Goal: Find specific page/section: Find specific page/section

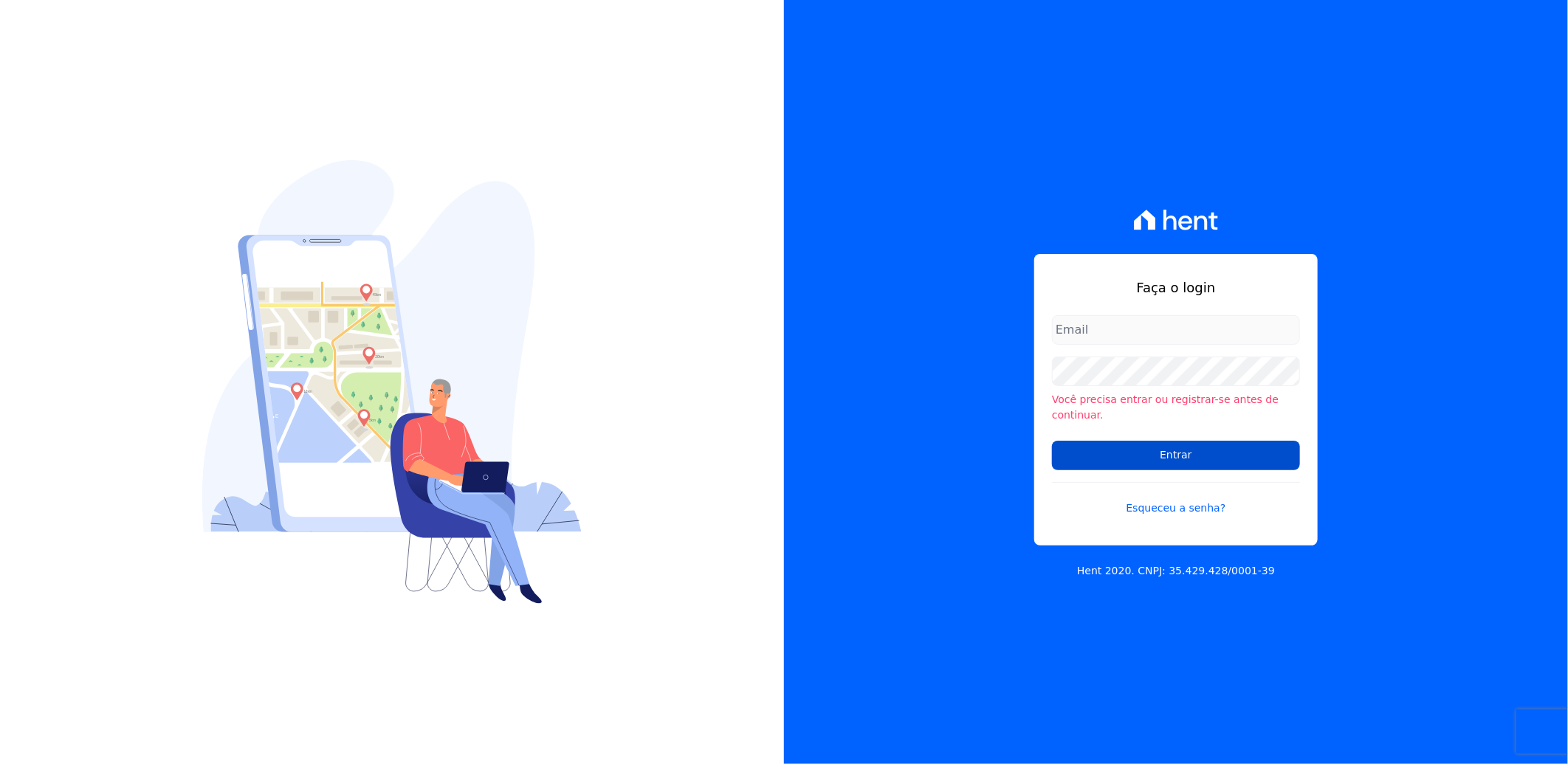
type input "[EMAIL_ADDRESS][PERSON_NAME][DOMAIN_NAME]"
click at [1170, 443] on input "Entrar" at bounding box center [1175, 455] width 248 height 29
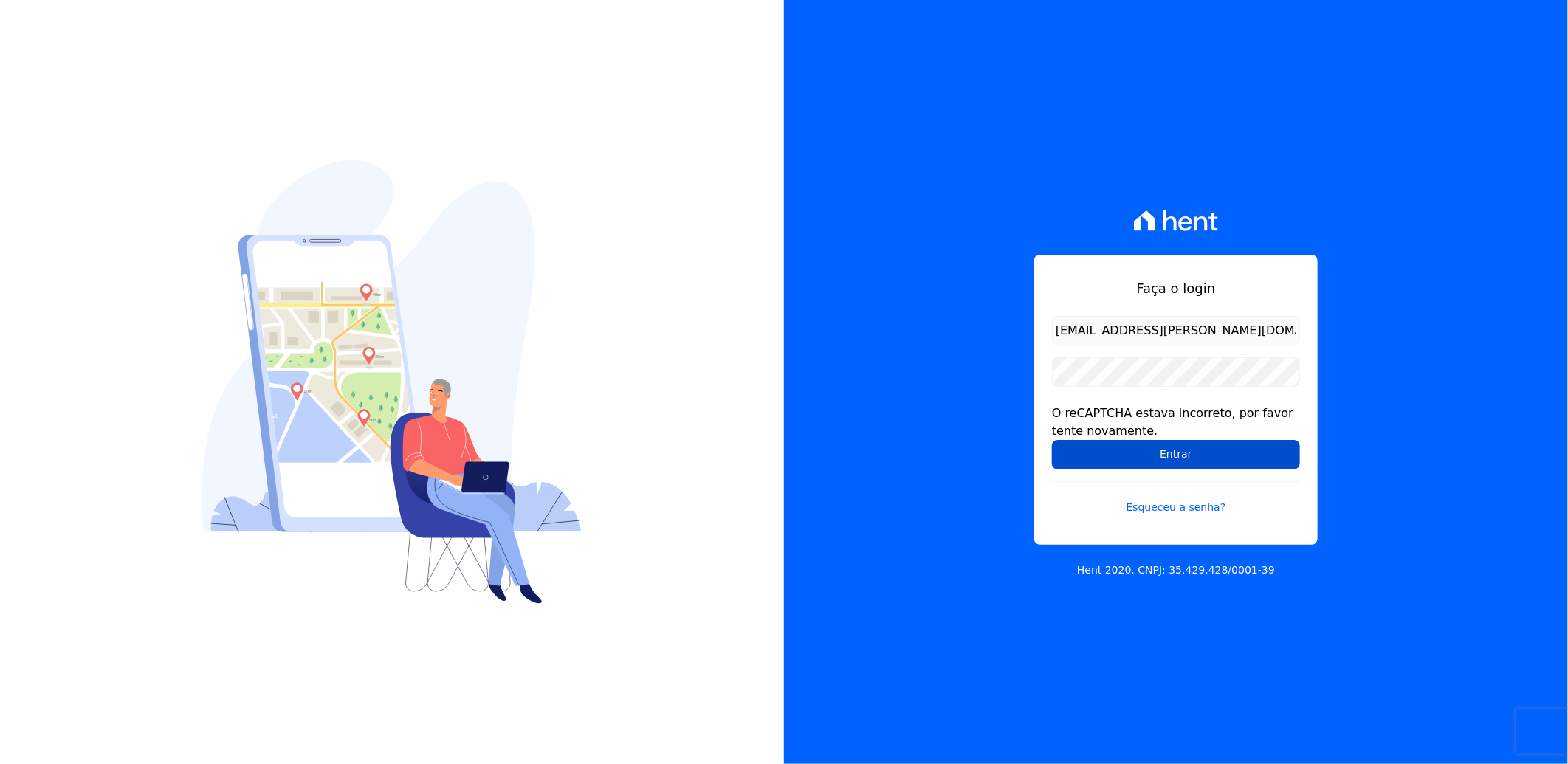
click at [1133, 453] on input "Entrar" at bounding box center [1175, 454] width 248 height 29
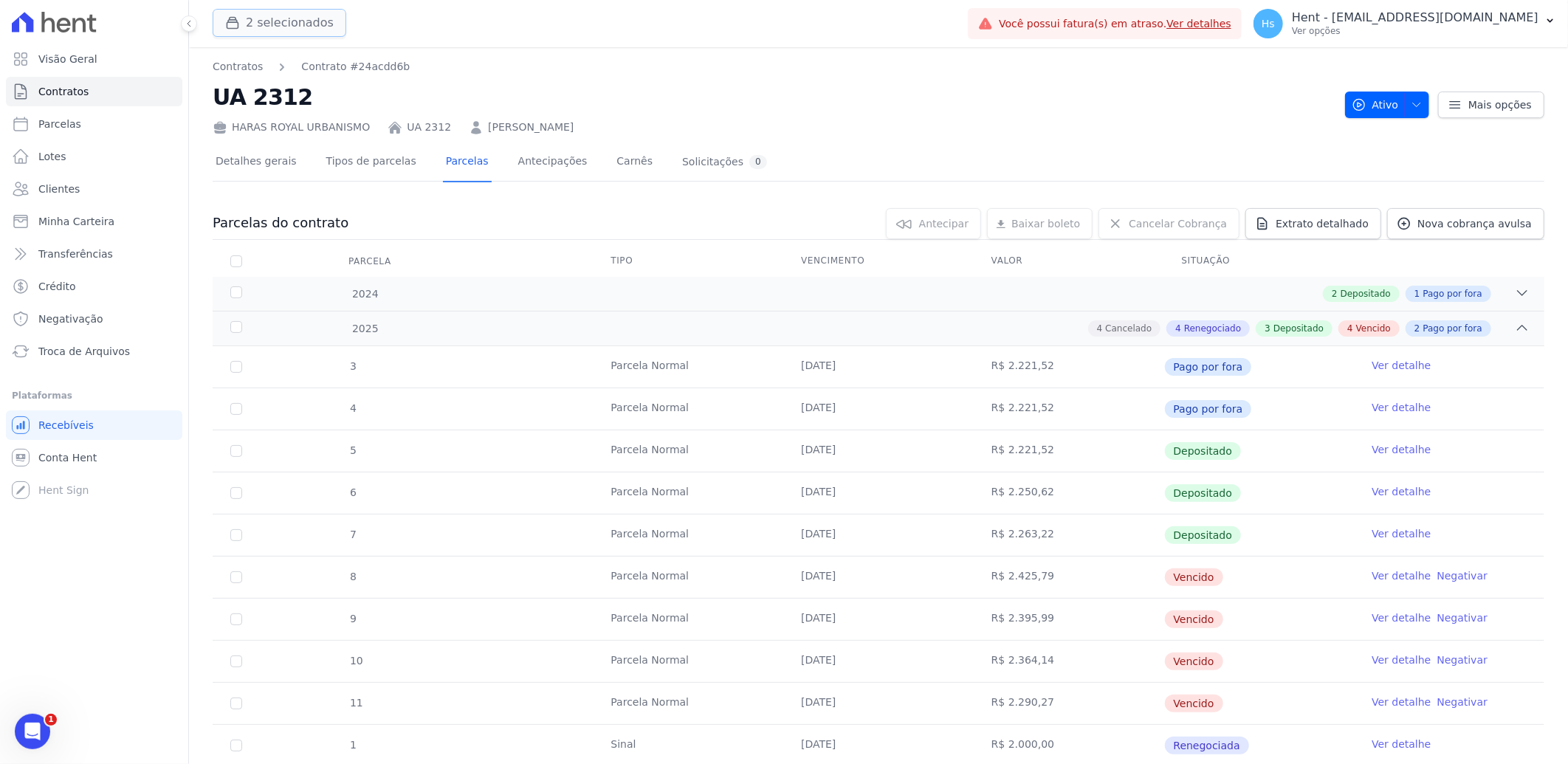
click at [291, 20] on button "2 selecionados" at bounding box center [279, 22] width 134 height 28
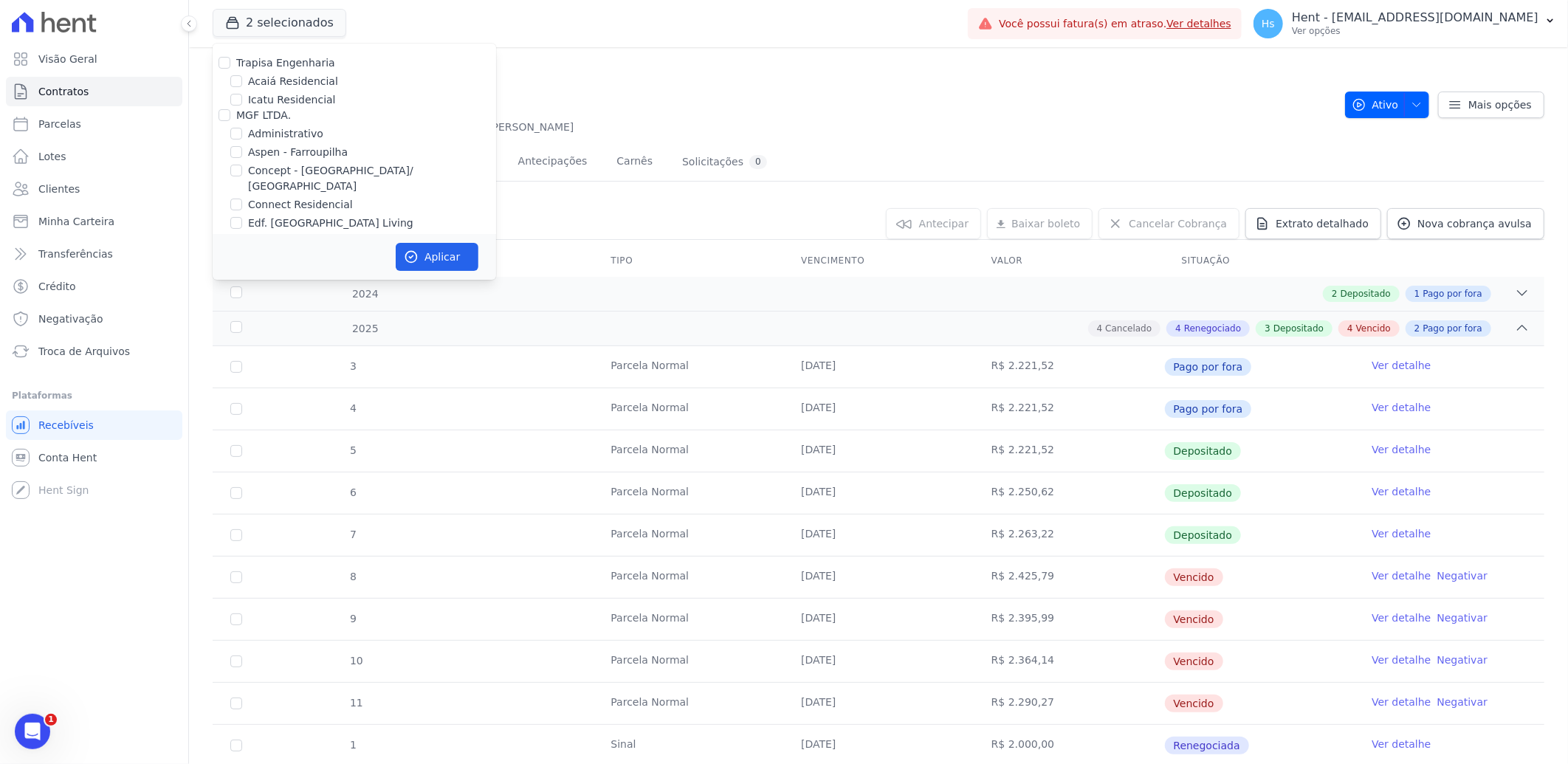
click at [1208, 93] on h2 "UA 2312" at bounding box center [773, 97] width 1121 height 33
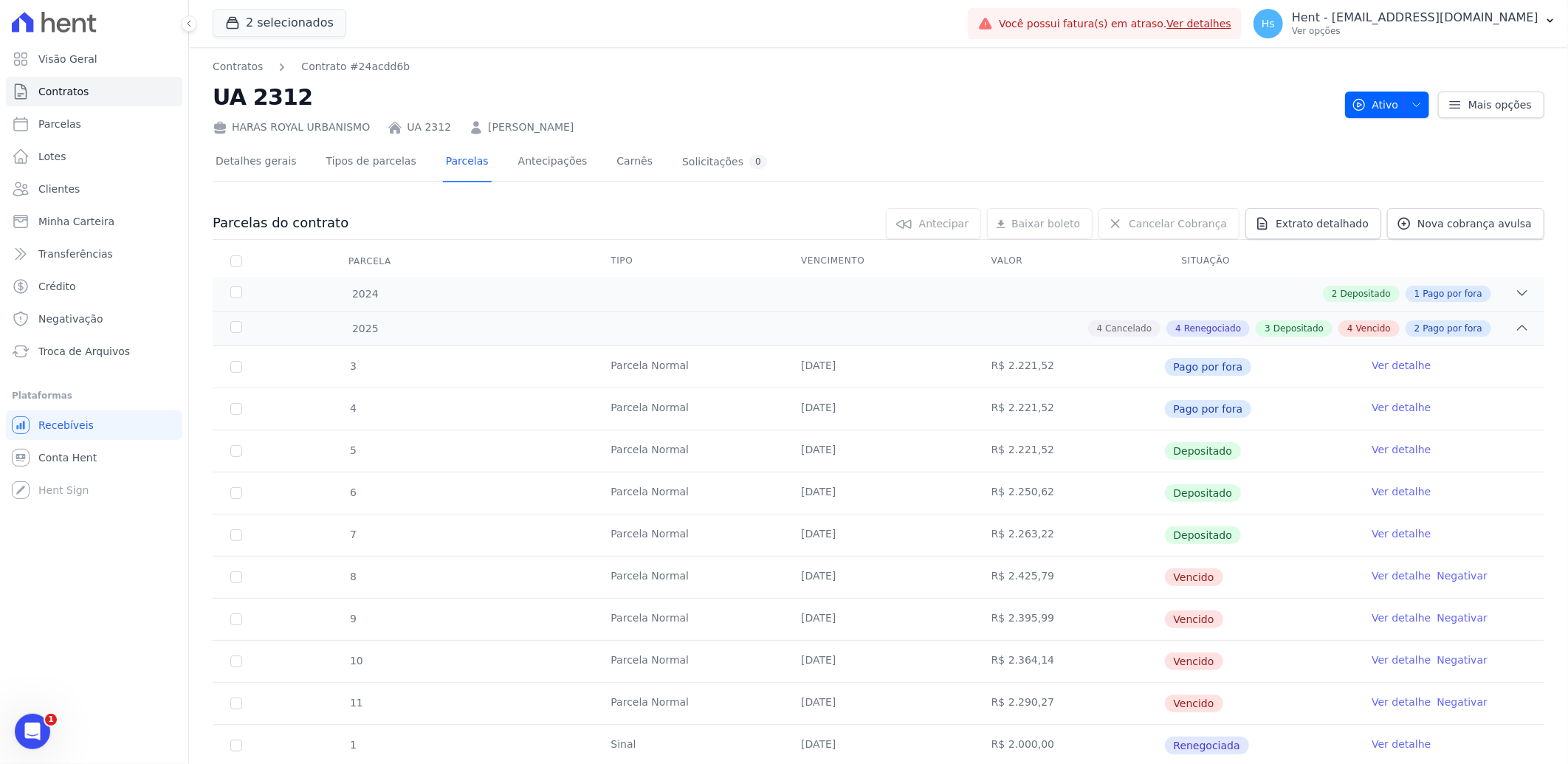
click at [1200, 93] on h2 "UA 2312" at bounding box center [773, 97] width 1121 height 33
click at [235, 12] on button "2 selecionados" at bounding box center [279, 22] width 134 height 28
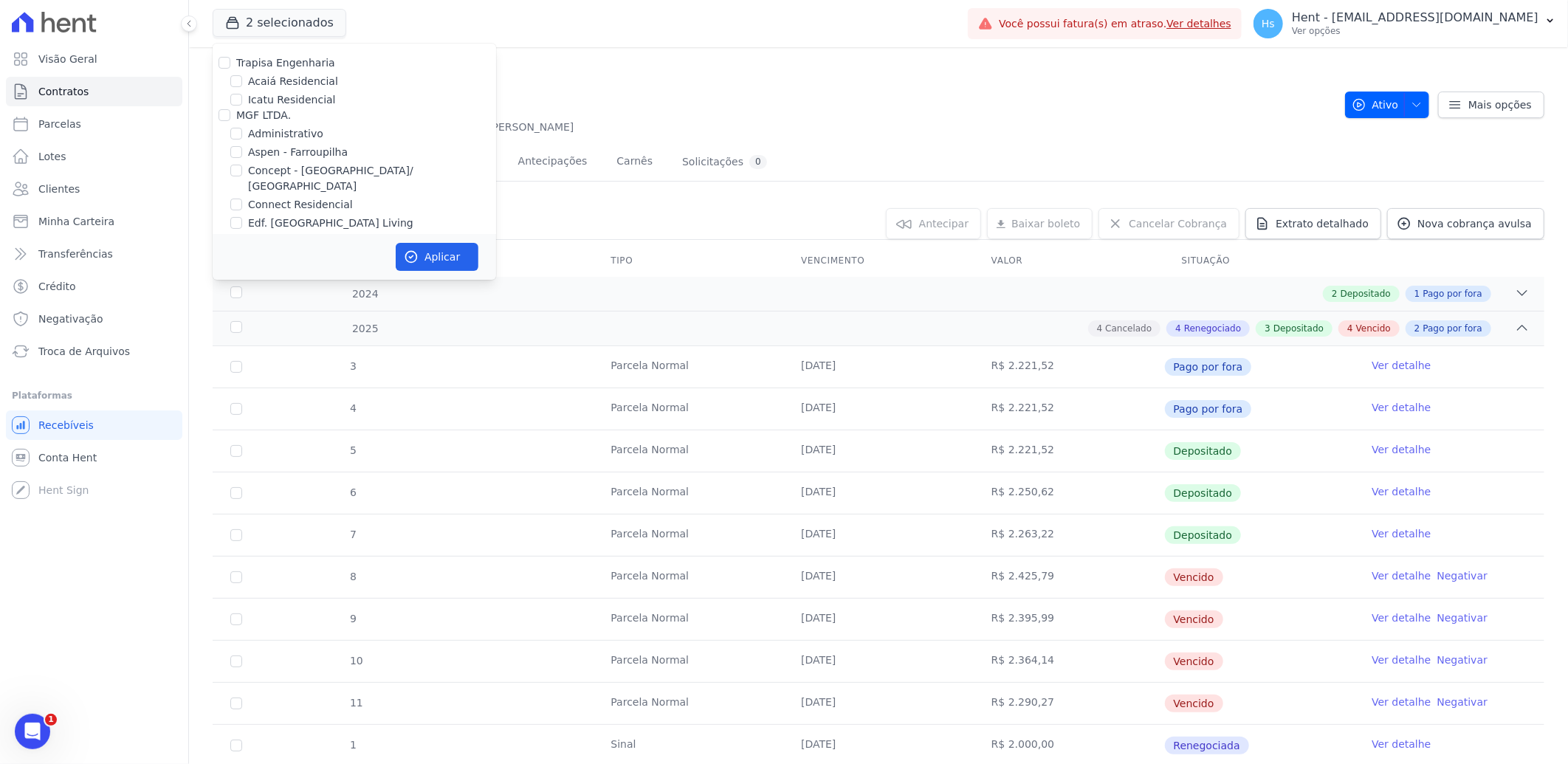
scroll to position [4925, 0]
click at [312, 259] on label "Mugango - Viva Iguaçu" at bounding box center [306, 267] width 118 height 16
click at [242, 260] on input "Mugango - Viva Iguaçu" at bounding box center [236, 266] width 12 height 12
checkbox input "true"
click at [422, 255] on button "Aplicar" at bounding box center [437, 257] width 82 height 28
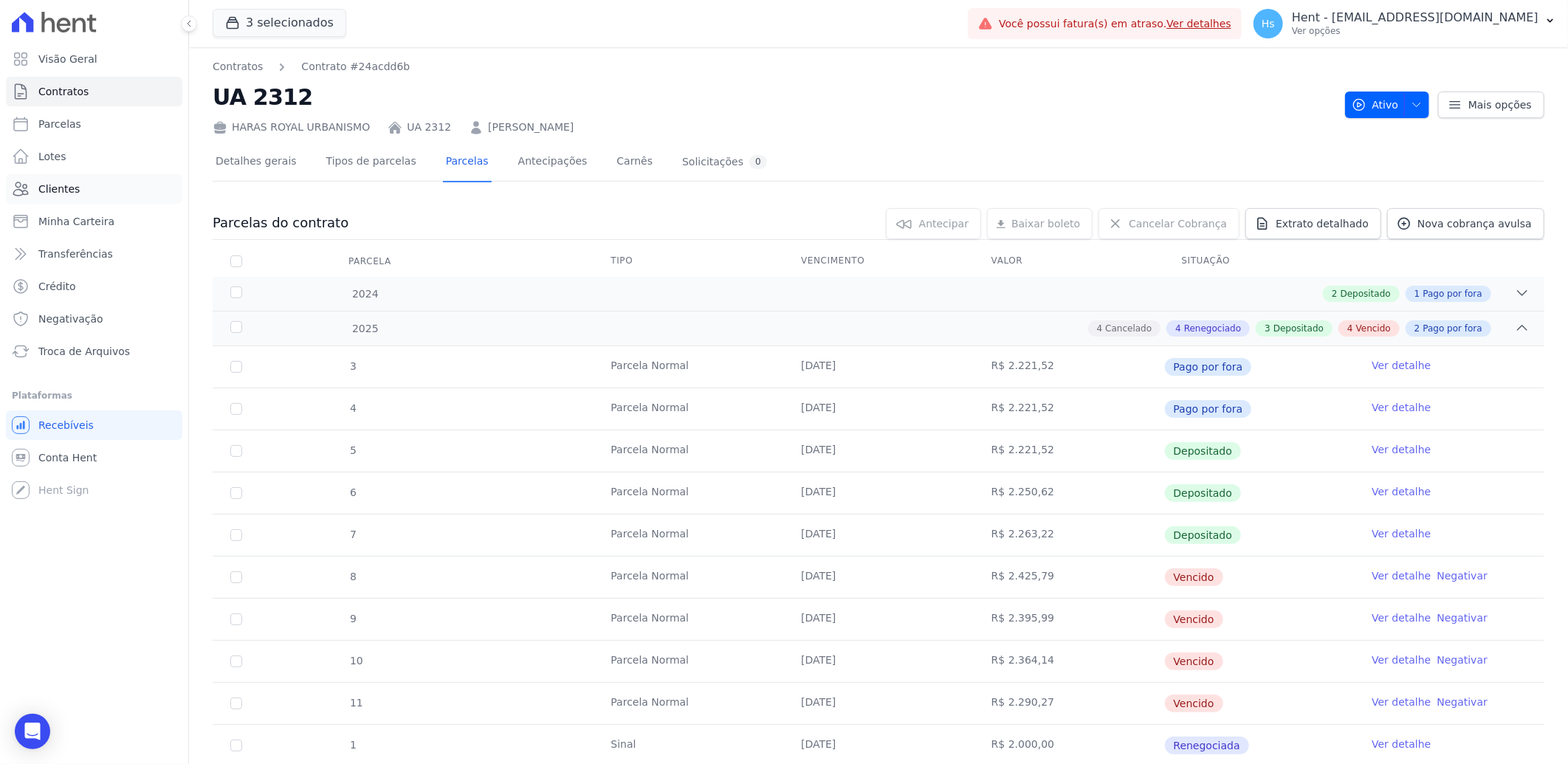
click at [58, 192] on span "Clientes" at bounding box center [59, 188] width 41 height 15
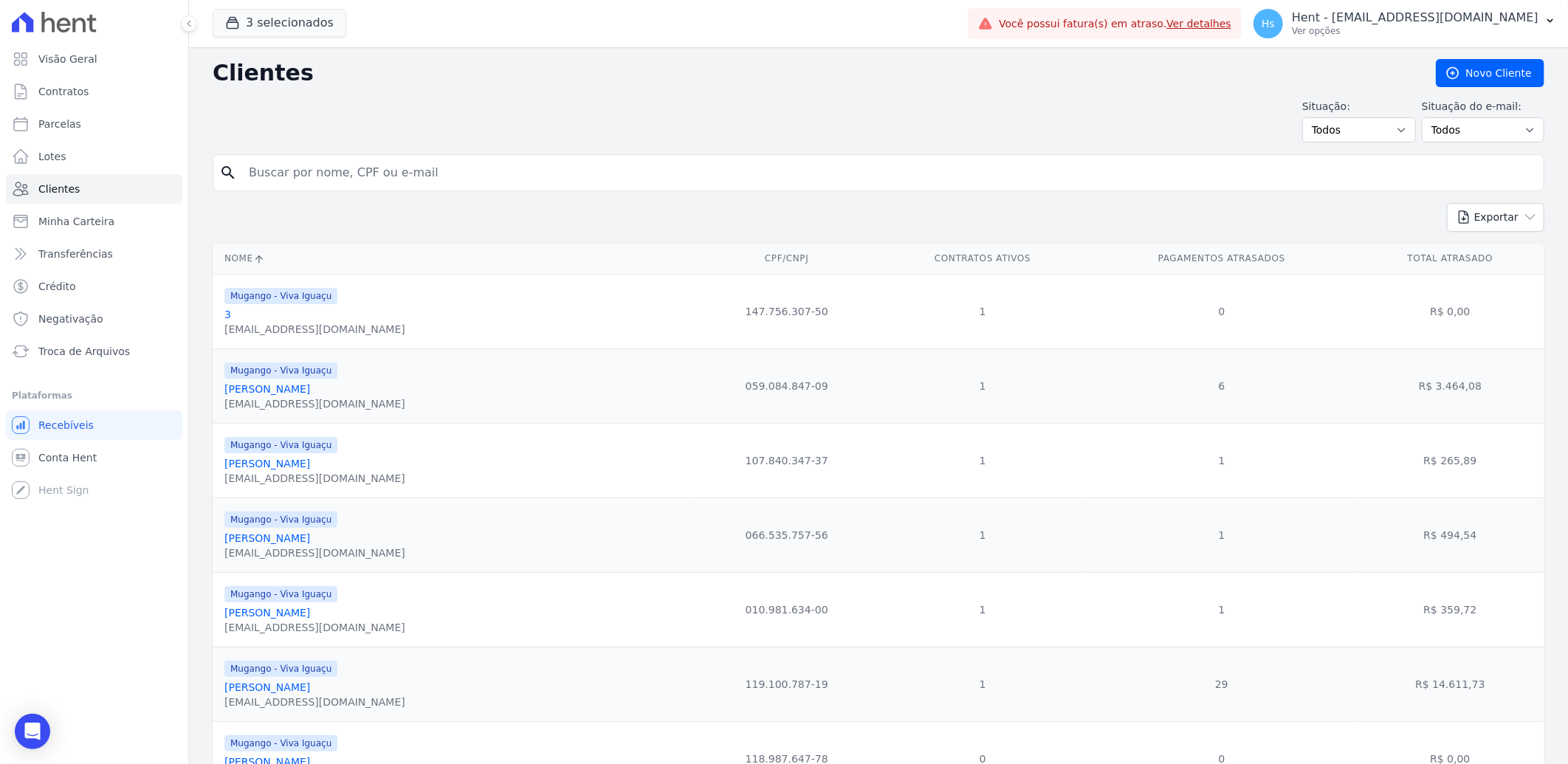
click at [411, 158] on input "search" at bounding box center [888, 173] width 1297 height 29
paste input "[PERSON_NAME]"
type input "[PERSON_NAME]"
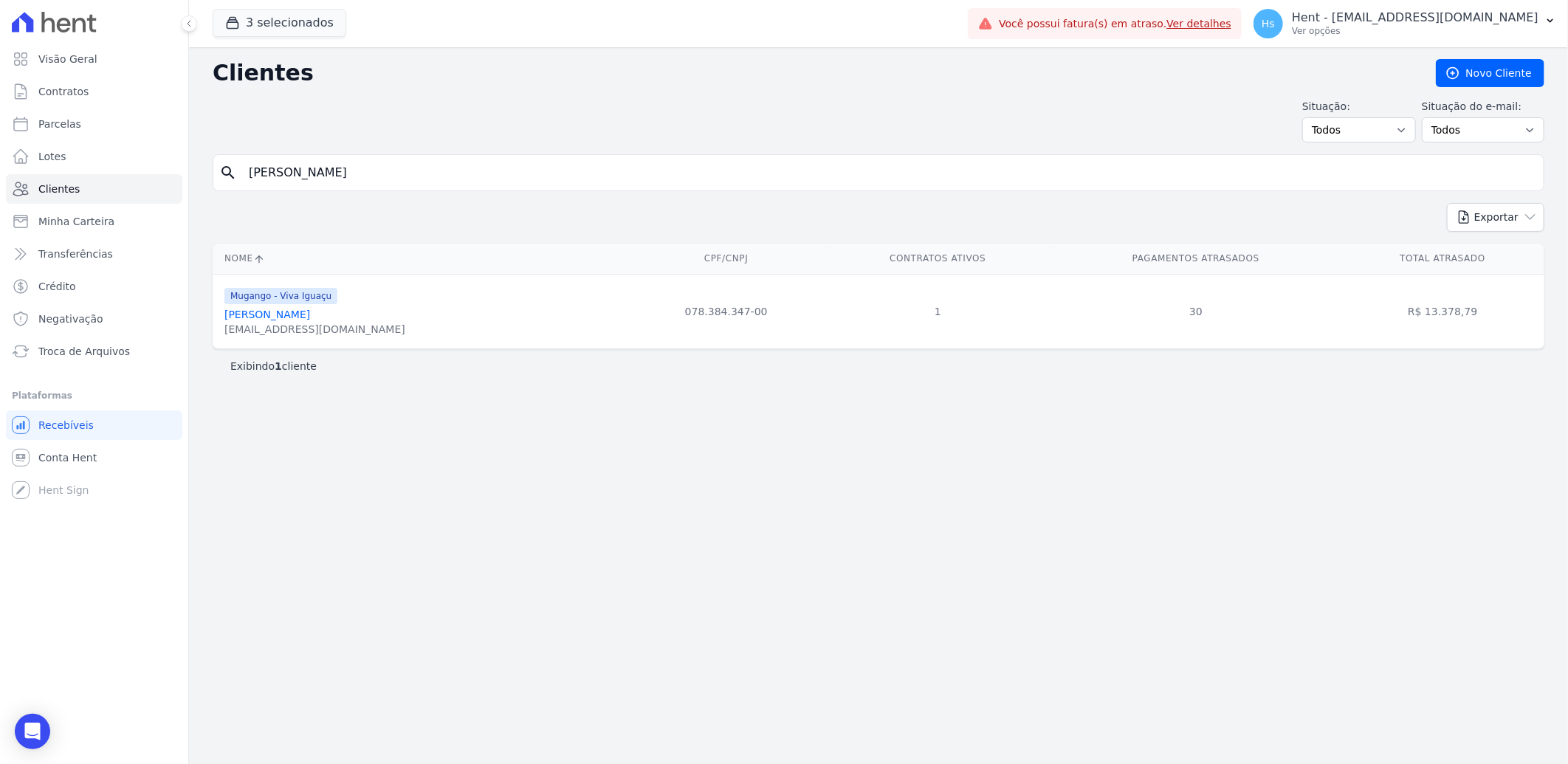
click at [310, 317] on link "[PERSON_NAME]" at bounding box center [267, 314] width 85 height 12
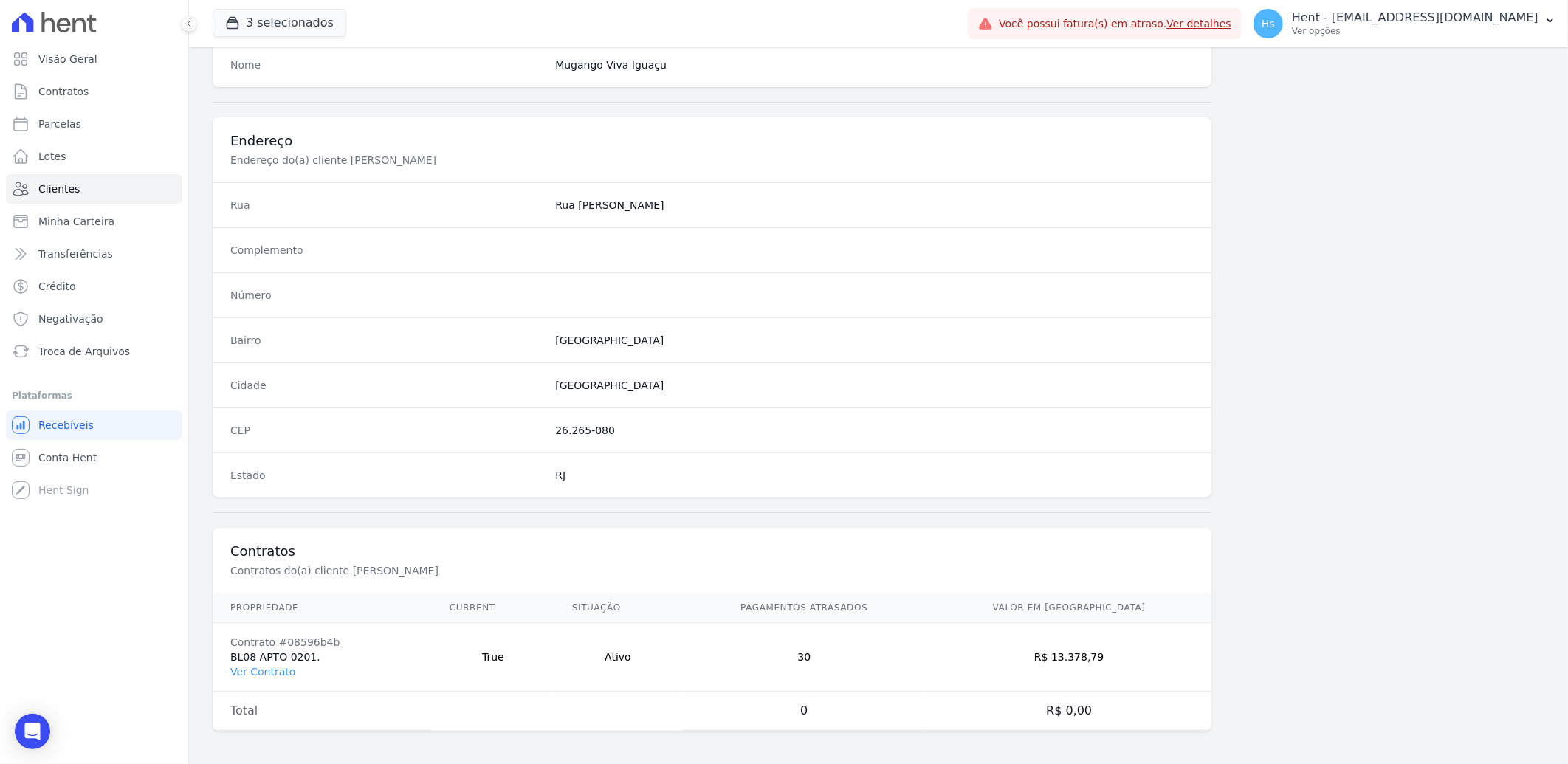
scroll to position [618, 0]
click at [277, 672] on link "Ver Contrato" at bounding box center [263, 668] width 65 height 12
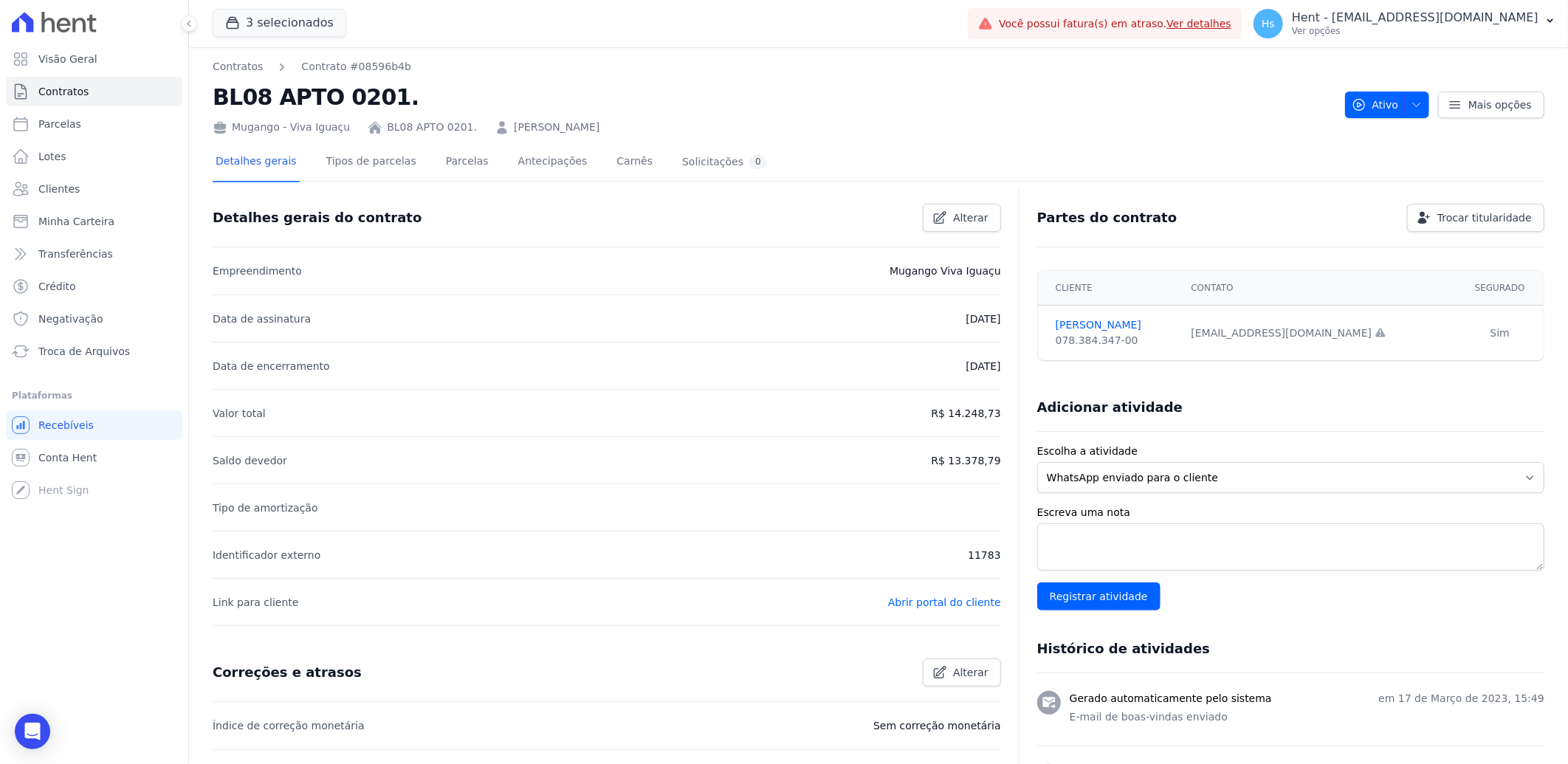
click at [257, 126] on div "Mugango - Viva Iguaçu" at bounding box center [281, 127] width 137 height 16
click at [518, 126] on link "[PERSON_NAME]" at bounding box center [556, 127] width 85 height 16
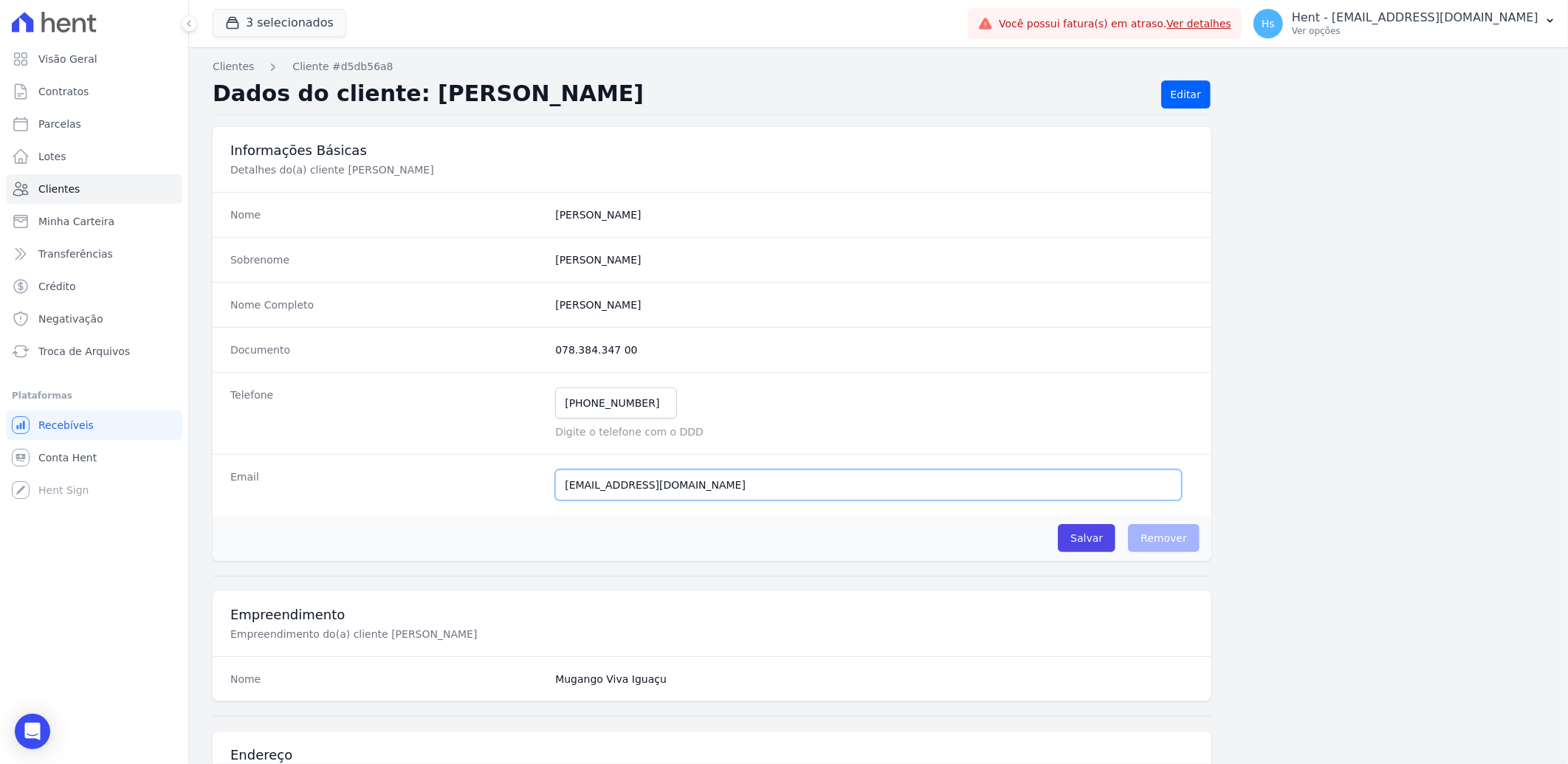
drag, startPoint x: 790, startPoint y: 480, endPoint x: 496, endPoint y: 495, distance: 294.4
click at [496, 495] on div "Email [EMAIL_ADDRESS][DOMAIN_NAME] E-mail enviado. Aguardando confirmação.." at bounding box center [712, 485] width 999 height 61
drag, startPoint x: 54, startPoint y: 213, endPoint x: 47, endPoint y: 207, distance: 9.2
click at [53, 214] on span "Minha Carteira" at bounding box center [76, 221] width 76 height 15
click at [50, 189] on span "Clientes" at bounding box center [59, 188] width 41 height 15
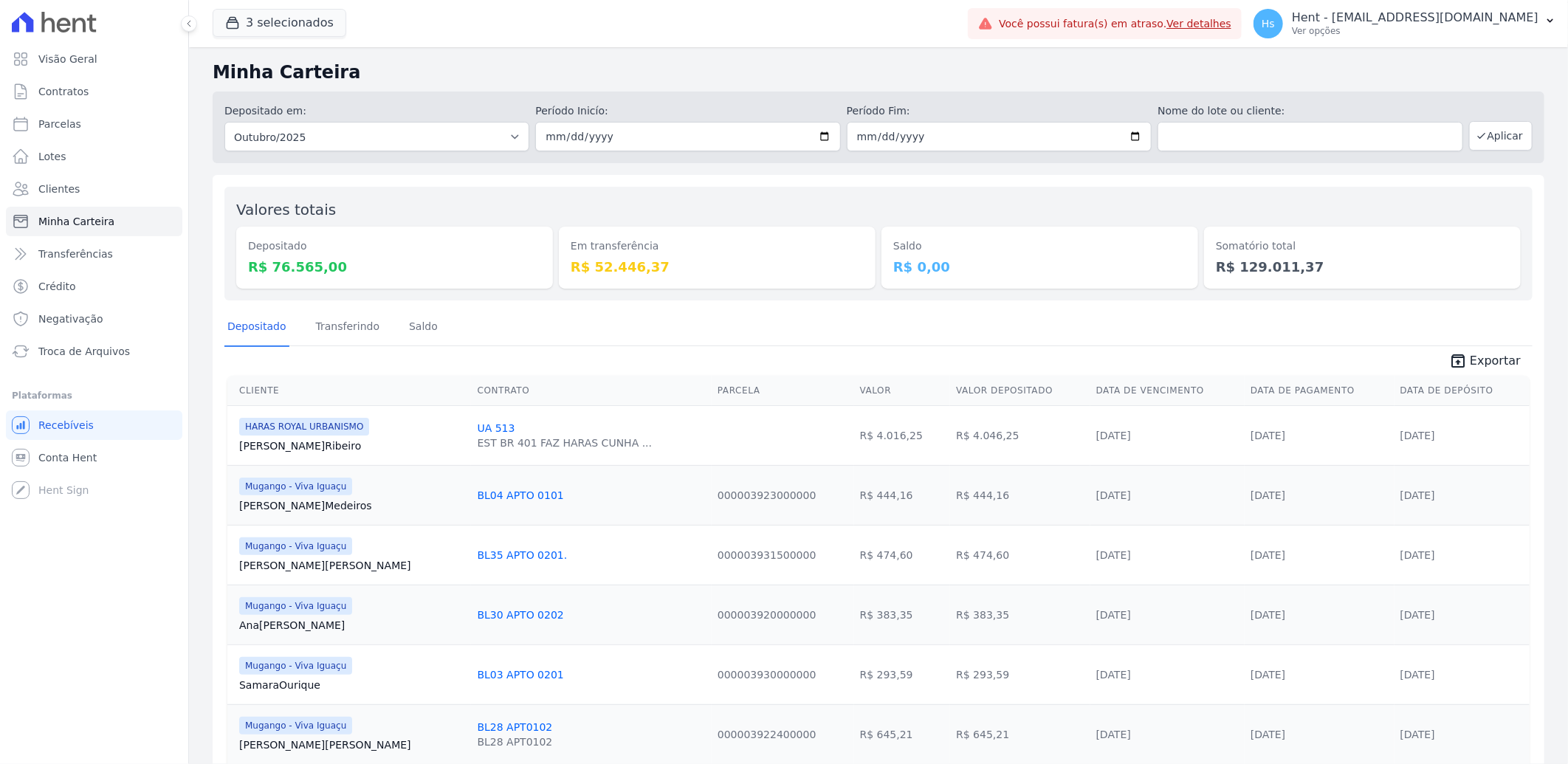
click at [53, 218] on span "Minha Carteira" at bounding box center [76, 221] width 76 height 15
click at [55, 187] on span "Clientes" at bounding box center [59, 188] width 41 height 15
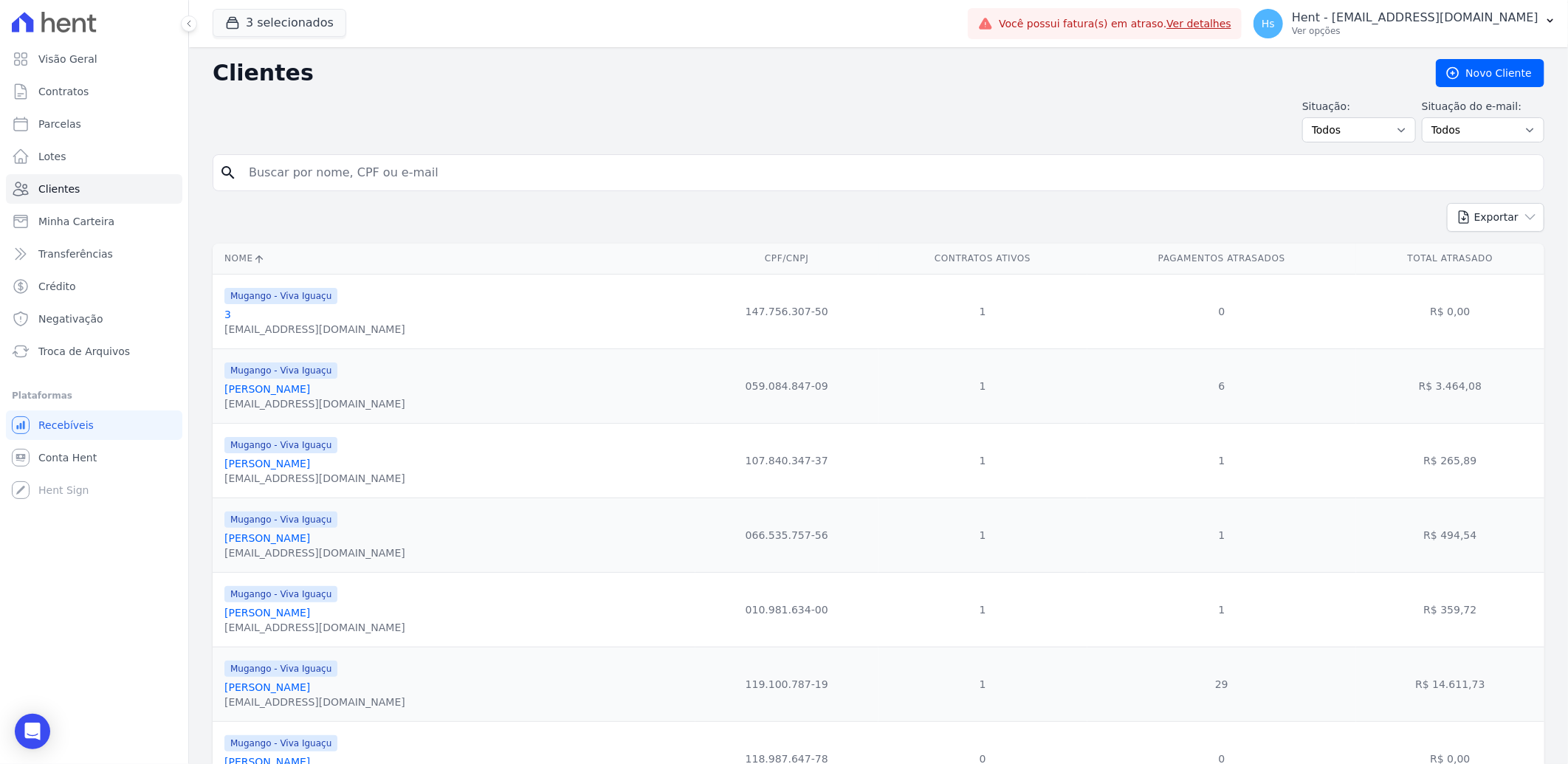
click at [298, 180] on input "search" at bounding box center [888, 173] width 1297 height 29
paste input "[PERSON_NAME]"
type input "[PERSON_NAME]"
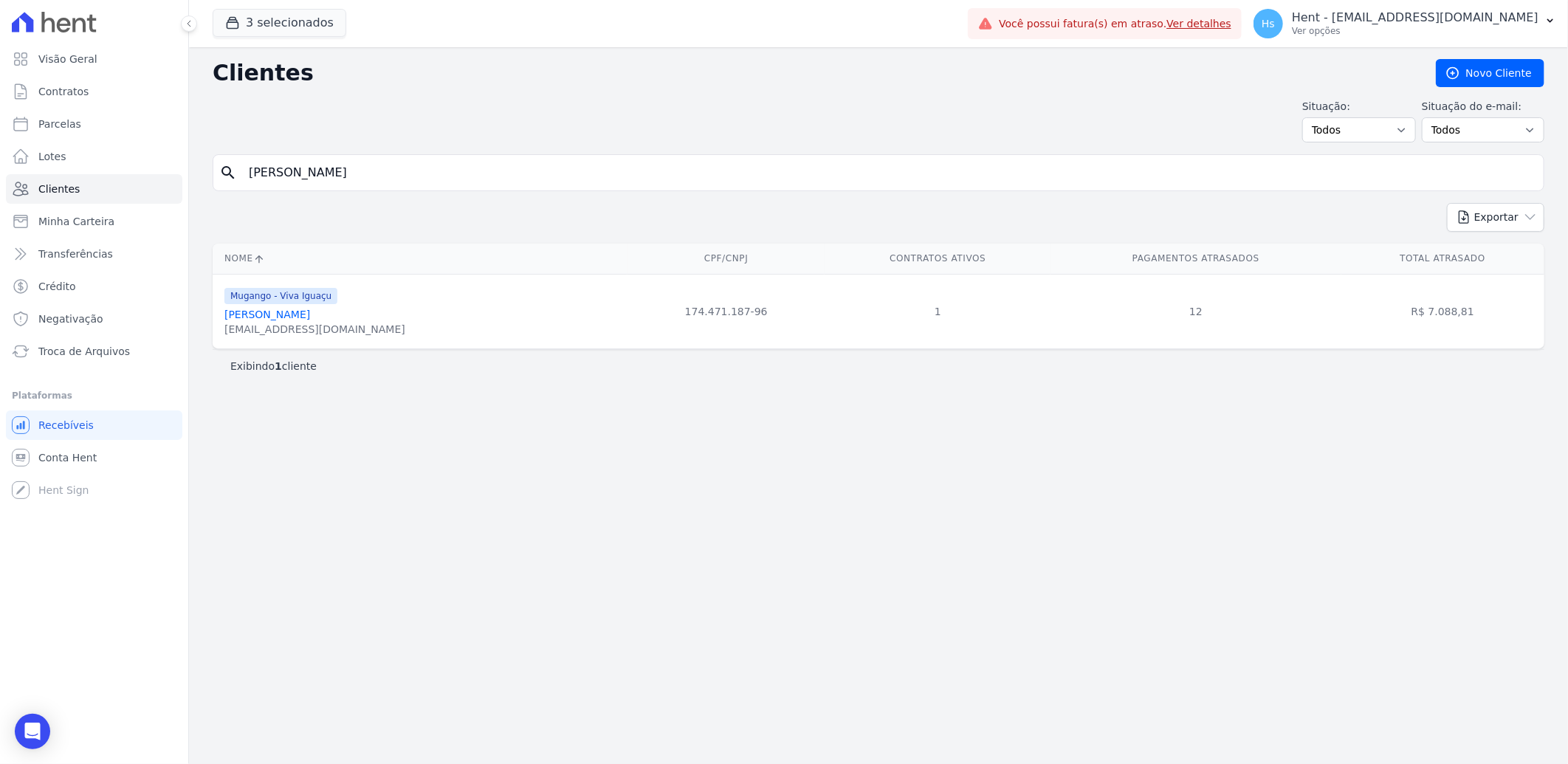
click at [281, 312] on link "[PERSON_NAME]" at bounding box center [267, 314] width 85 height 12
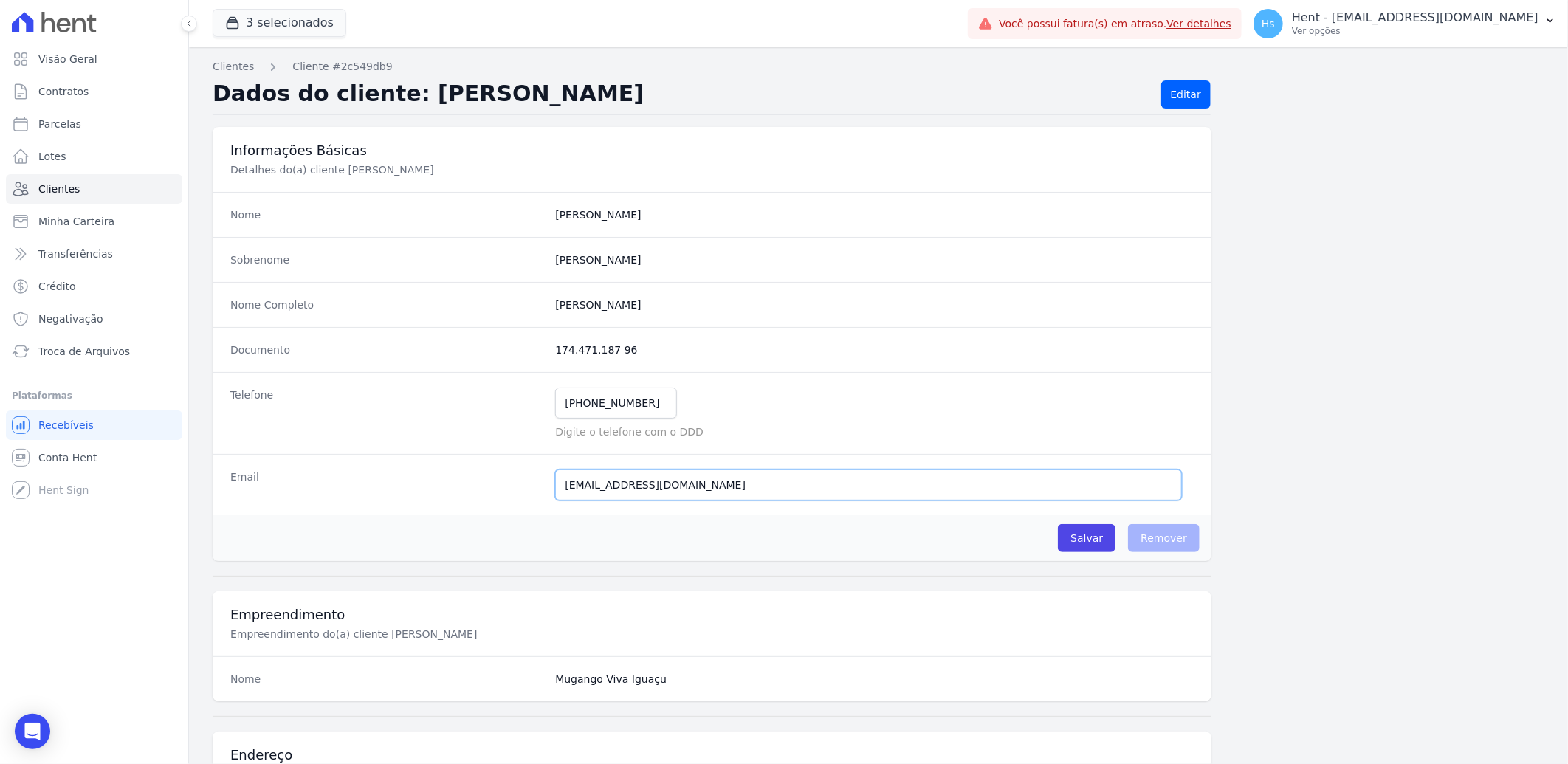
drag, startPoint x: 784, startPoint y: 489, endPoint x: 541, endPoint y: 486, distance: 243.0
click at [526, 488] on div "Email [EMAIL_ADDRESS][DOMAIN_NAME] E-mail enviado. Aguardando confirmação.." at bounding box center [712, 485] width 999 height 61
click at [82, 182] on link "Clientes" at bounding box center [93, 188] width 177 height 29
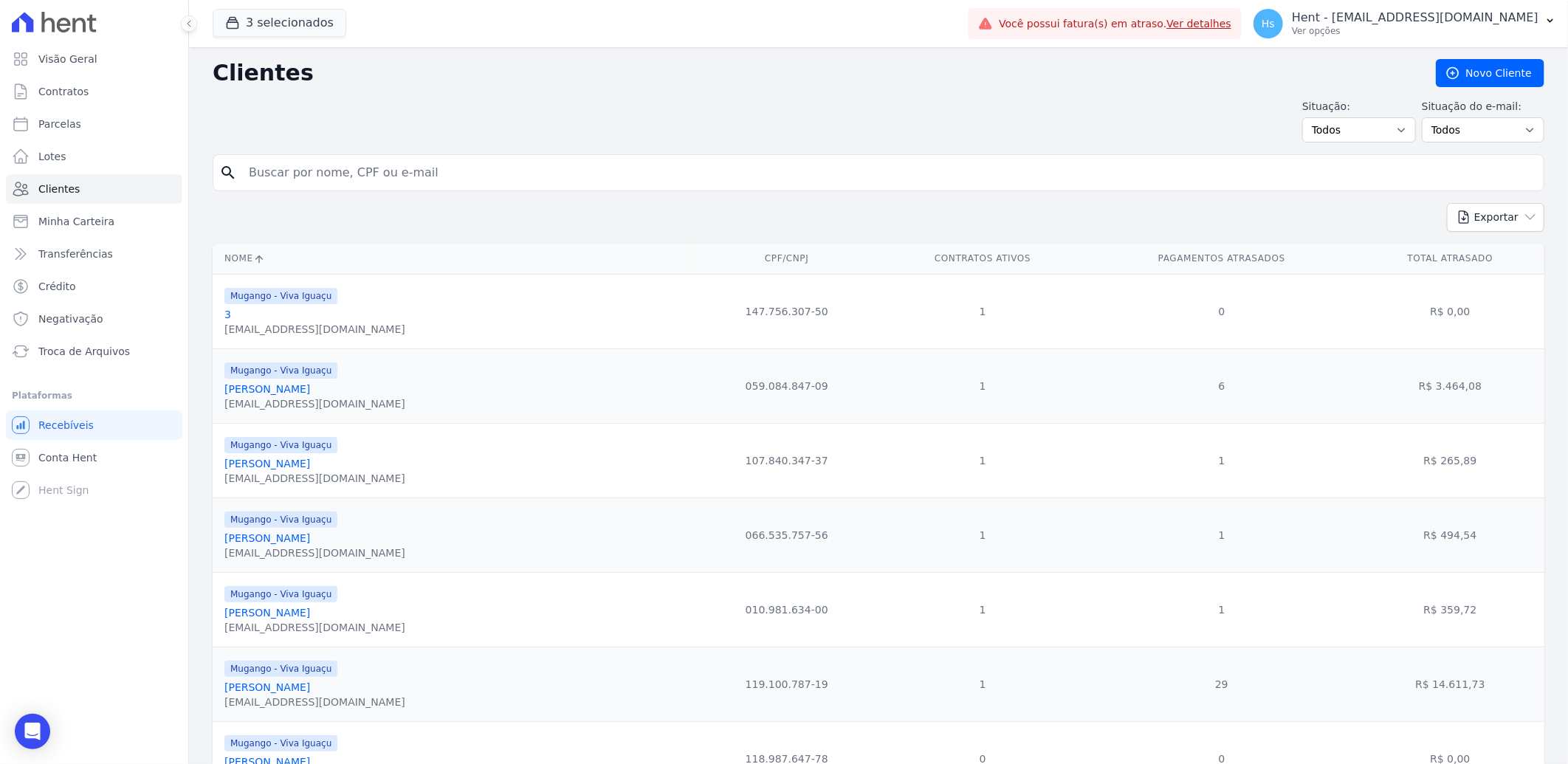
click at [315, 166] on input "search" at bounding box center [888, 173] width 1297 height 29
type input "[PERSON_NAME]"
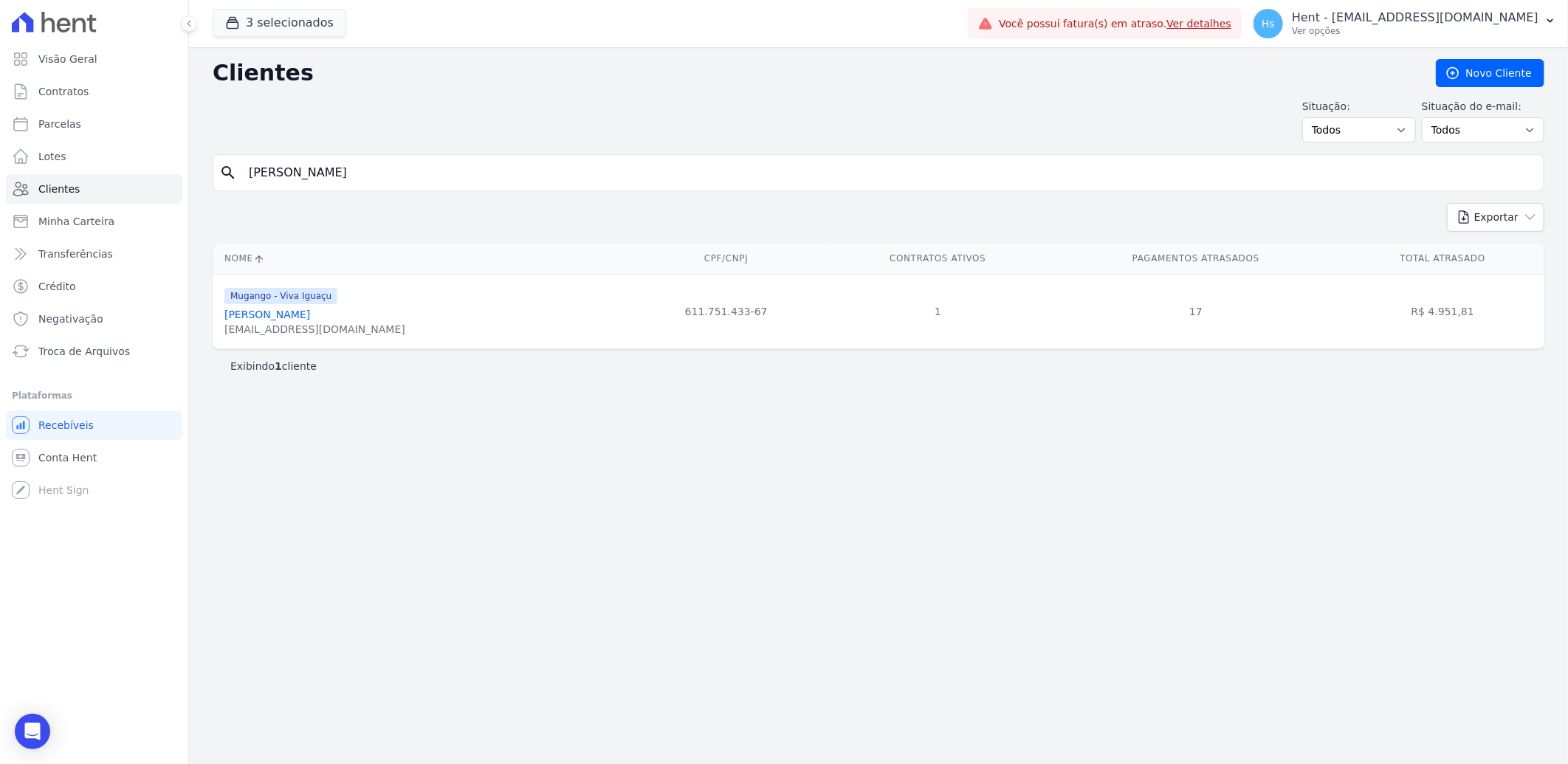
click at [296, 312] on link "[PERSON_NAME]" at bounding box center [267, 314] width 85 height 12
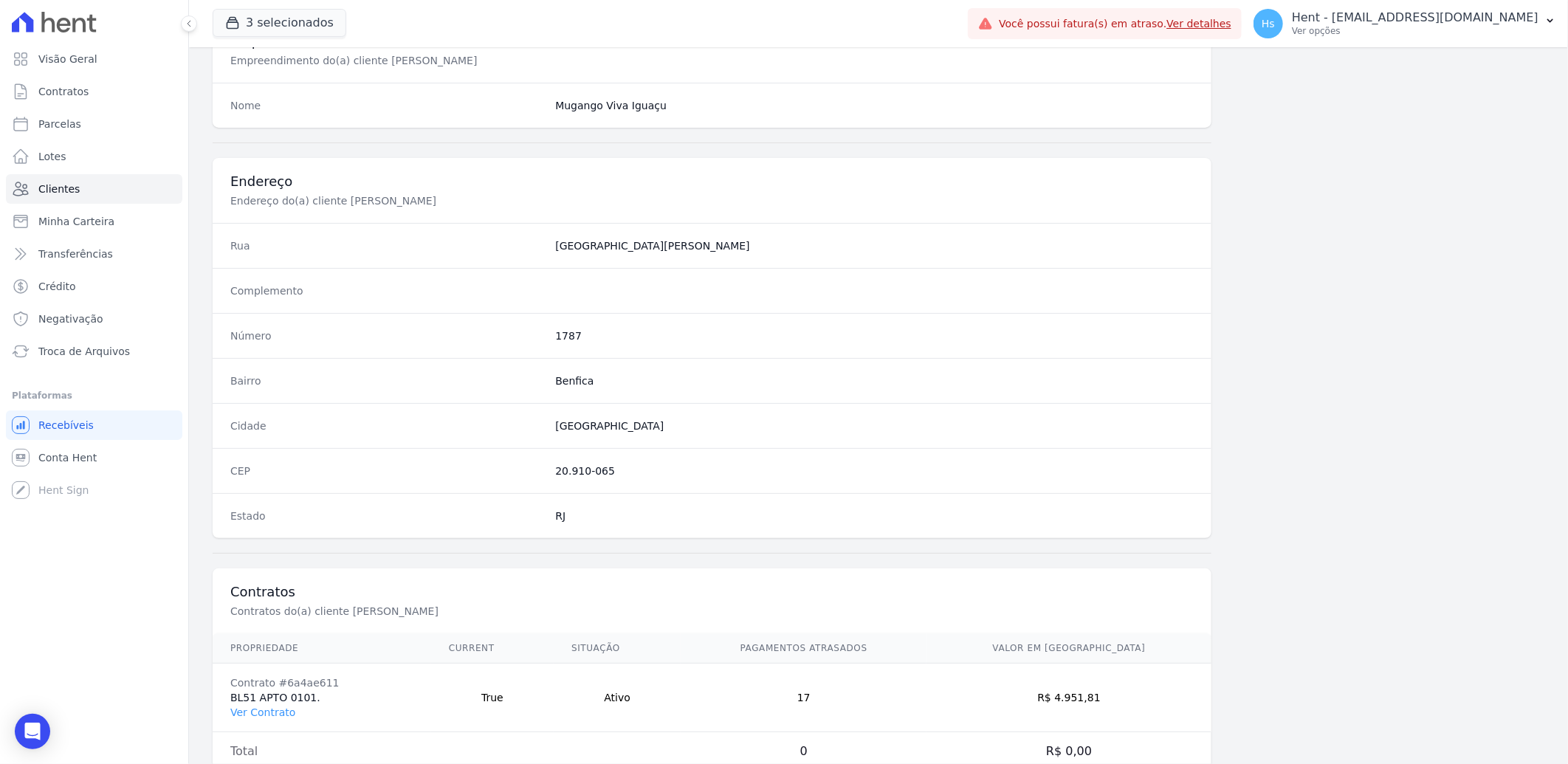
scroll to position [618, 0]
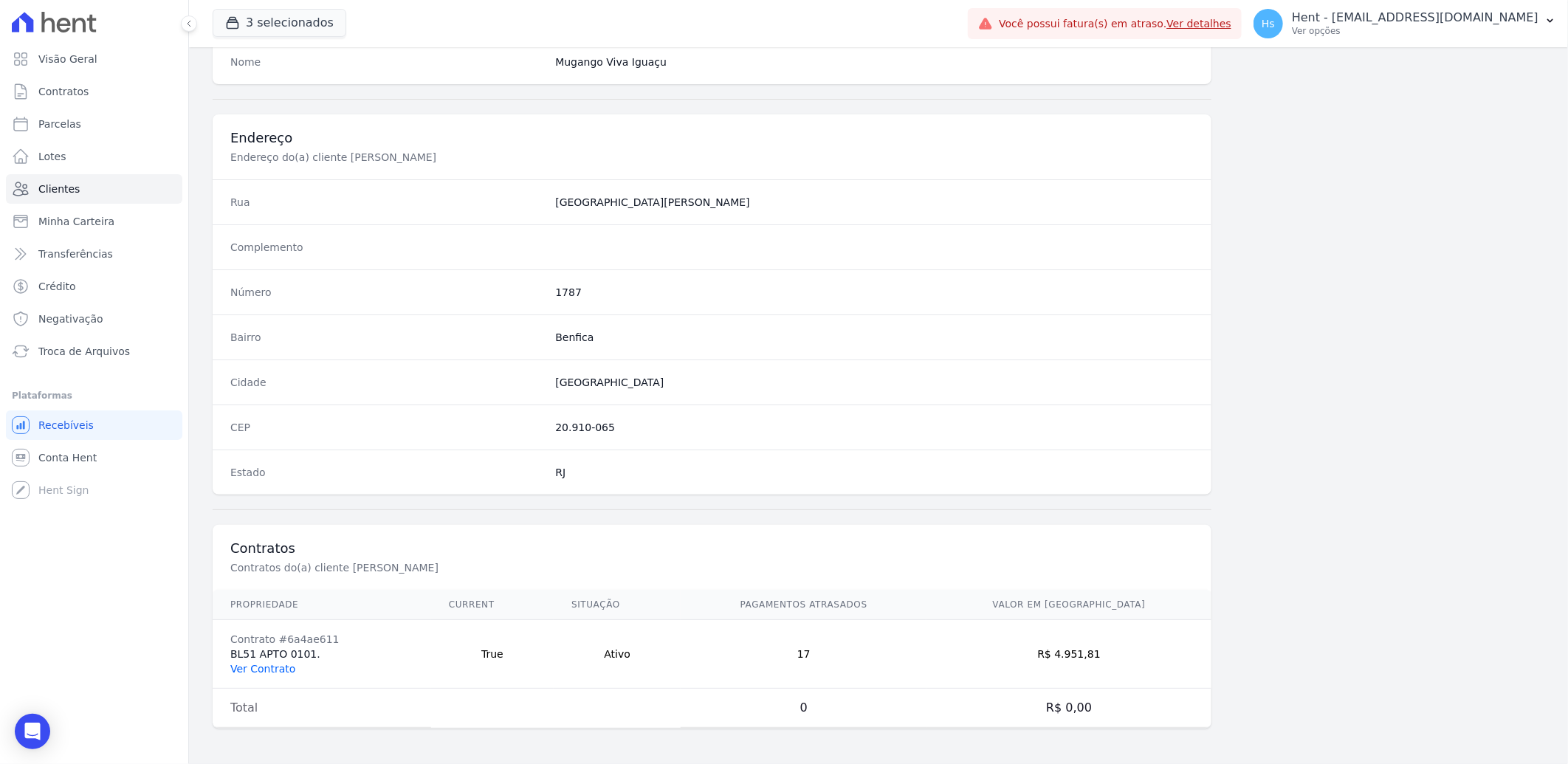
click at [263, 675] on link "Ver Contrato" at bounding box center [263, 668] width 65 height 12
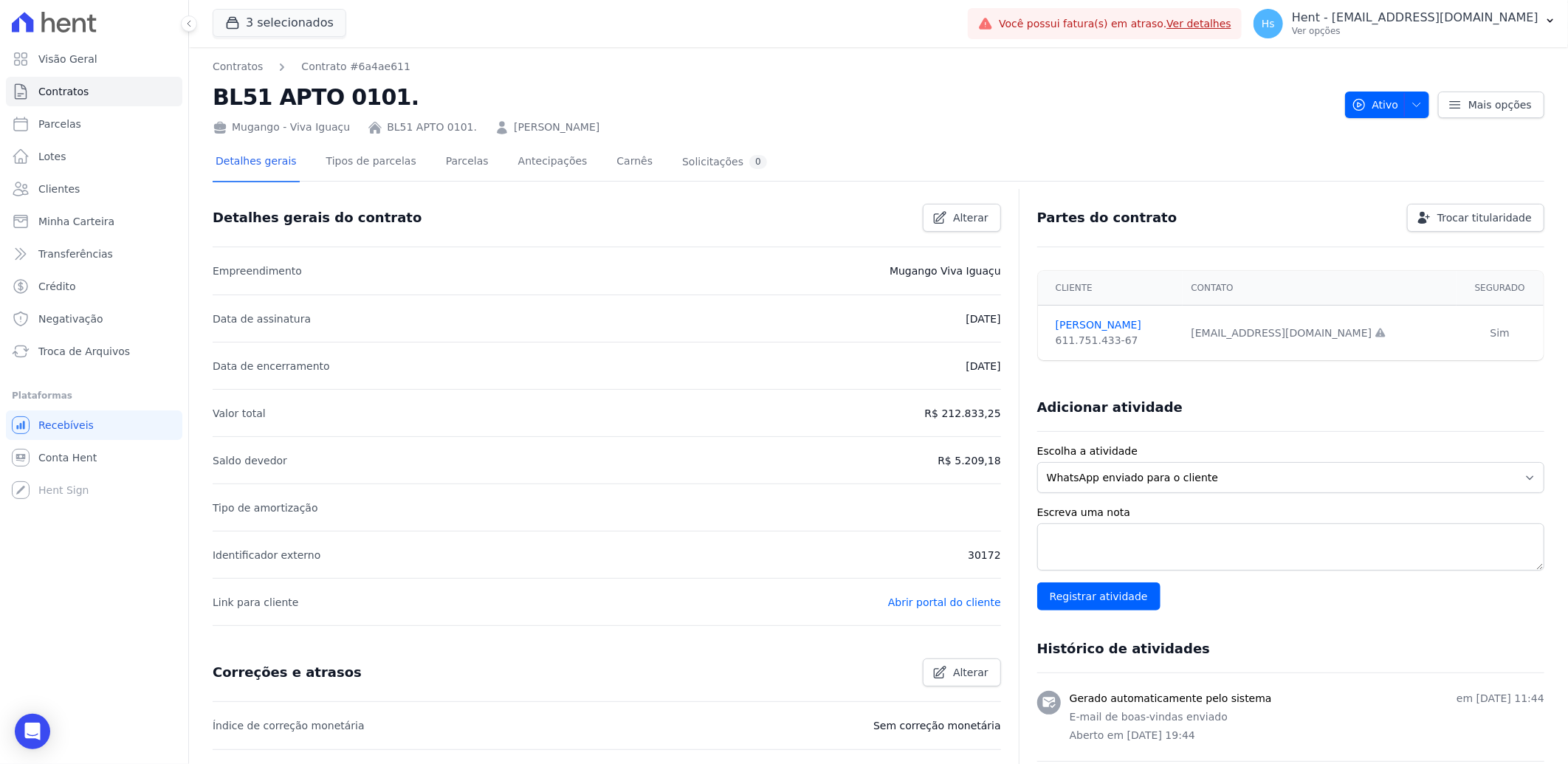
click at [514, 133] on link "[PERSON_NAME]" at bounding box center [556, 127] width 85 height 16
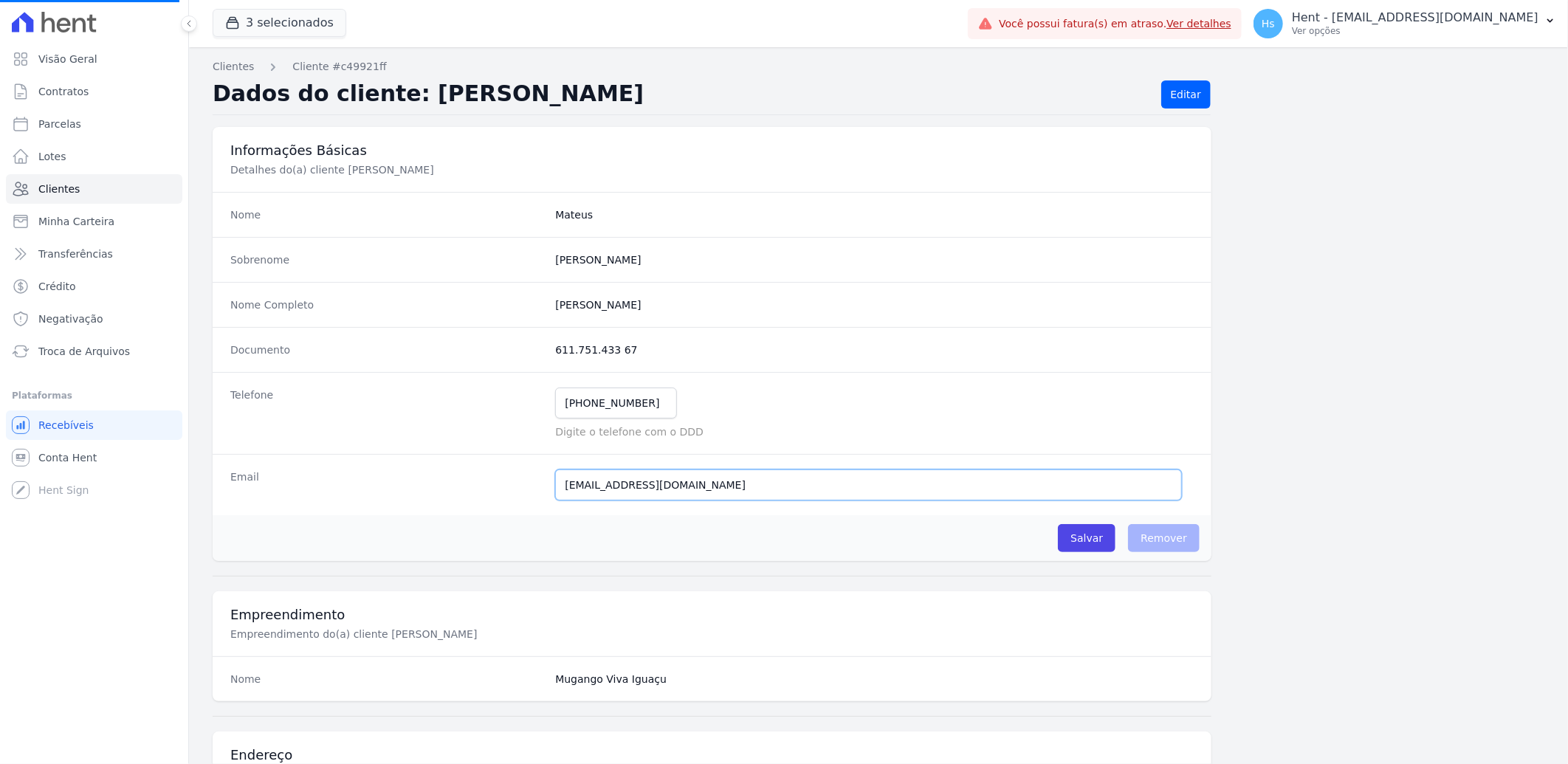
drag, startPoint x: 733, startPoint y: 488, endPoint x: 510, endPoint y: 488, distance: 223.0
click at [510, 488] on div "Email [EMAIL_ADDRESS][DOMAIN_NAME] E-mail enviado. Aguardando confirmação.." at bounding box center [712, 485] width 999 height 61
drag, startPoint x: 792, startPoint y: 504, endPoint x: 600, endPoint y: 487, distance: 192.8
click at [600, 487] on div "Email [EMAIL_ADDRESS][DOMAIN_NAME] E-mail enviado. Aguardando confirmação.." at bounding box center [712, 485] width 999 height 61
drag, startPoint x: 740, startPoint y: 495, endPoint x: 493, endPoint y: 480, distance: 247.5
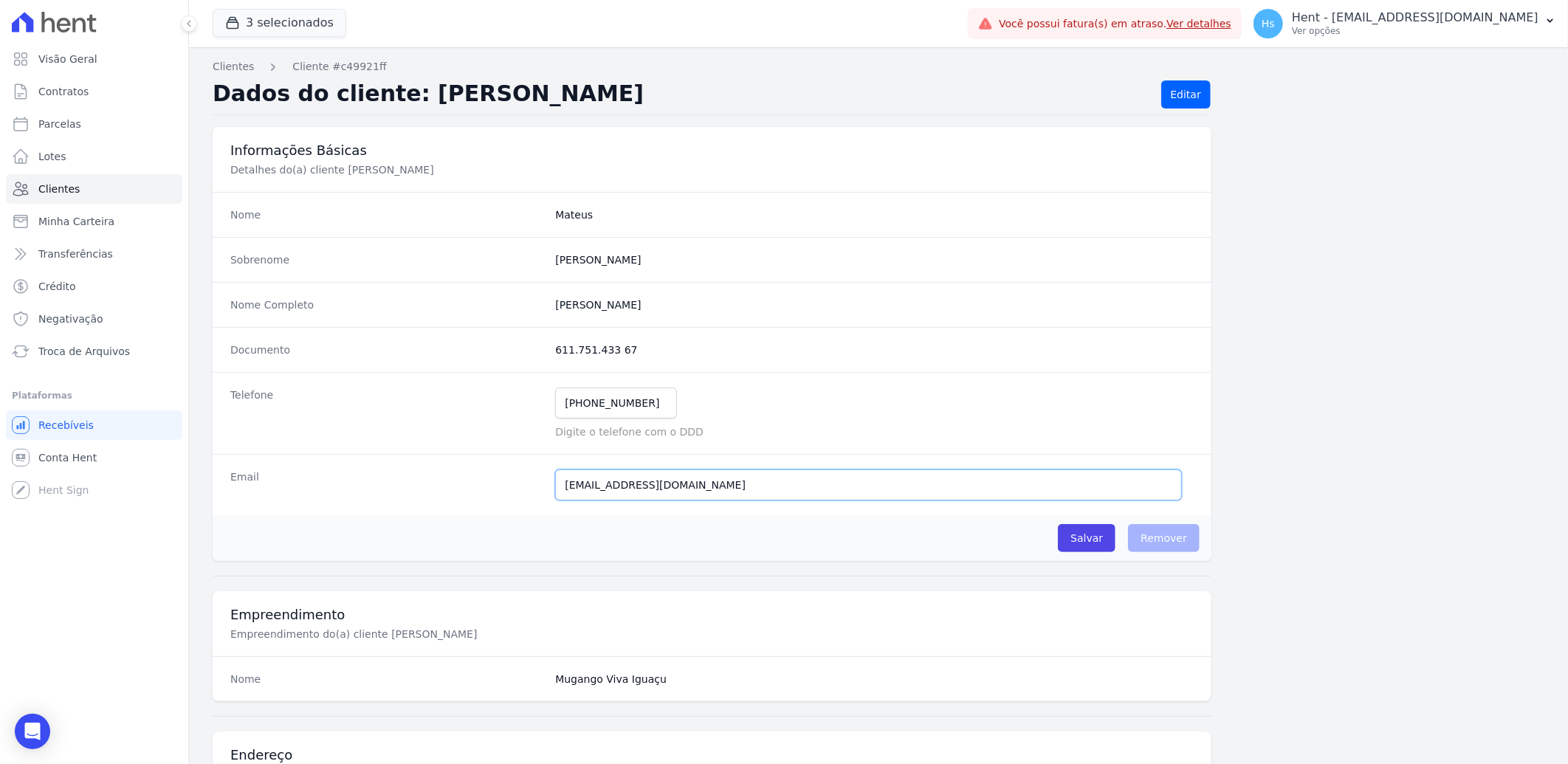
click at [493, 480] on div "Email [EMAIL_ADDRESS][DOMAIN_NAME] E-mail enviado. Aguardando confirmação.." at bounding box center [712, 485] width 999 height 61
click at [82, 178] on link "Clientes" at bounding box center [93, 188] width 177 height 29
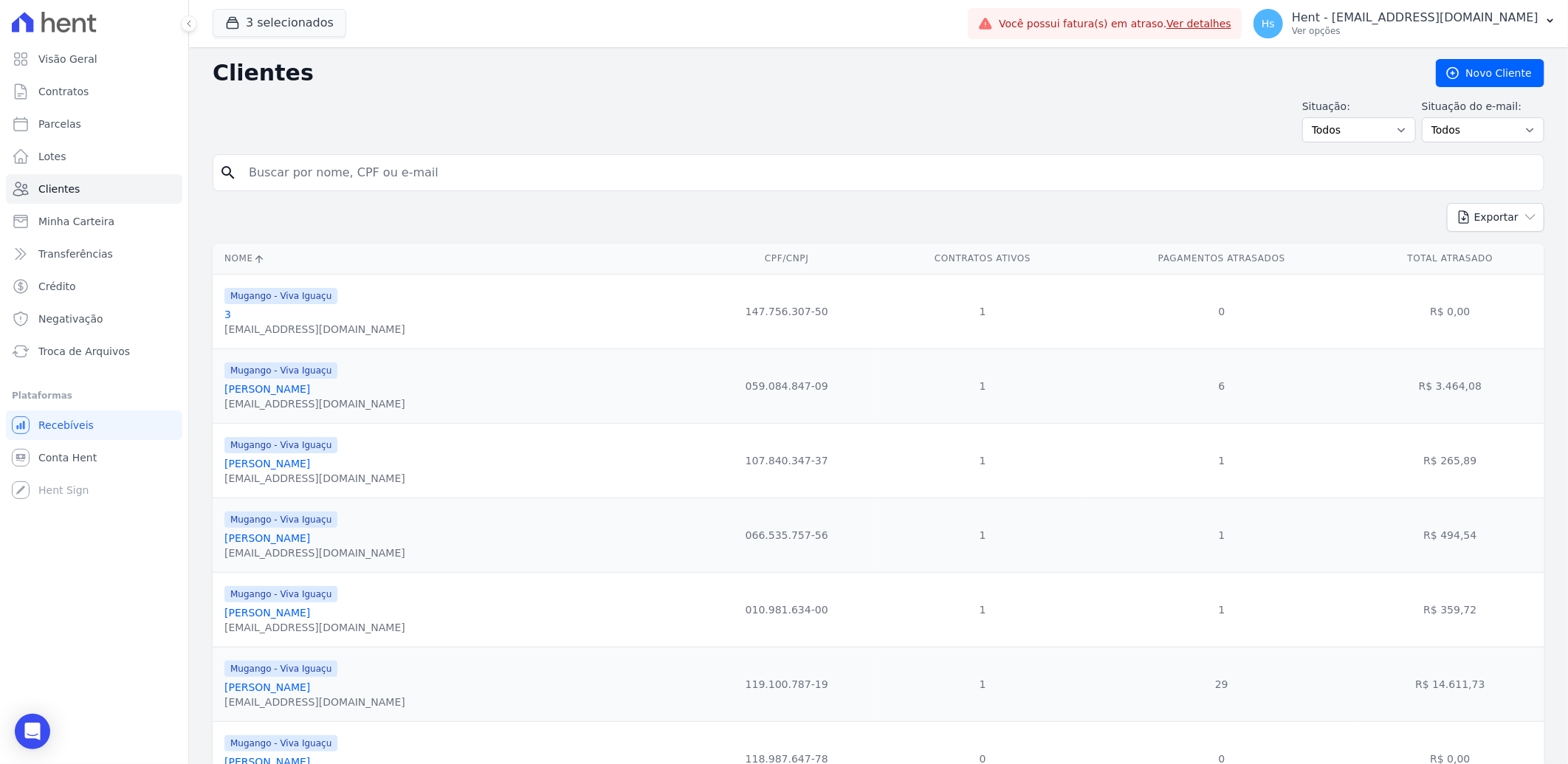
paste input "[PERSON_NAME]"
type input "[PERSON_NAME]"
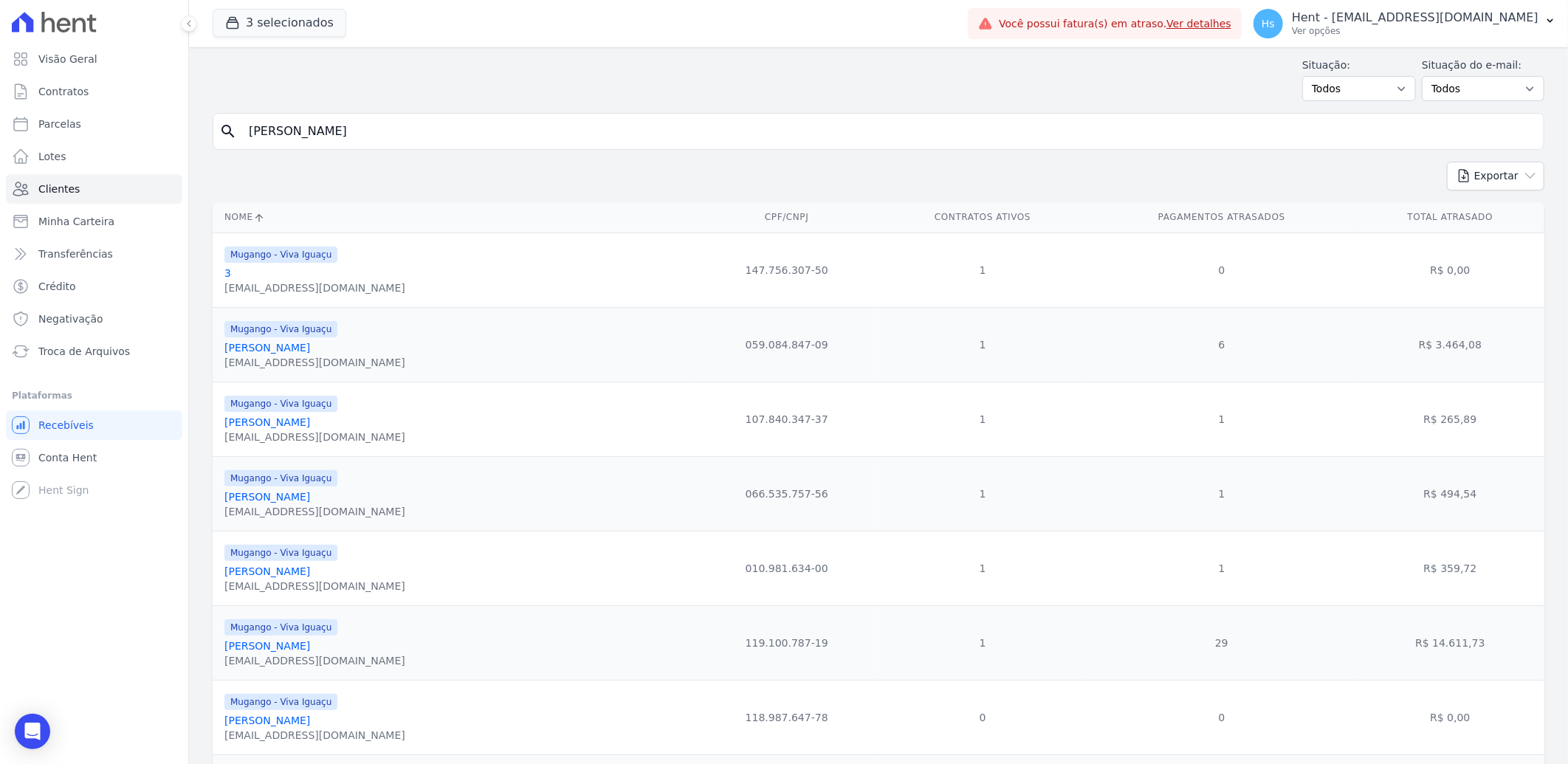
scroll to position [82, 0]
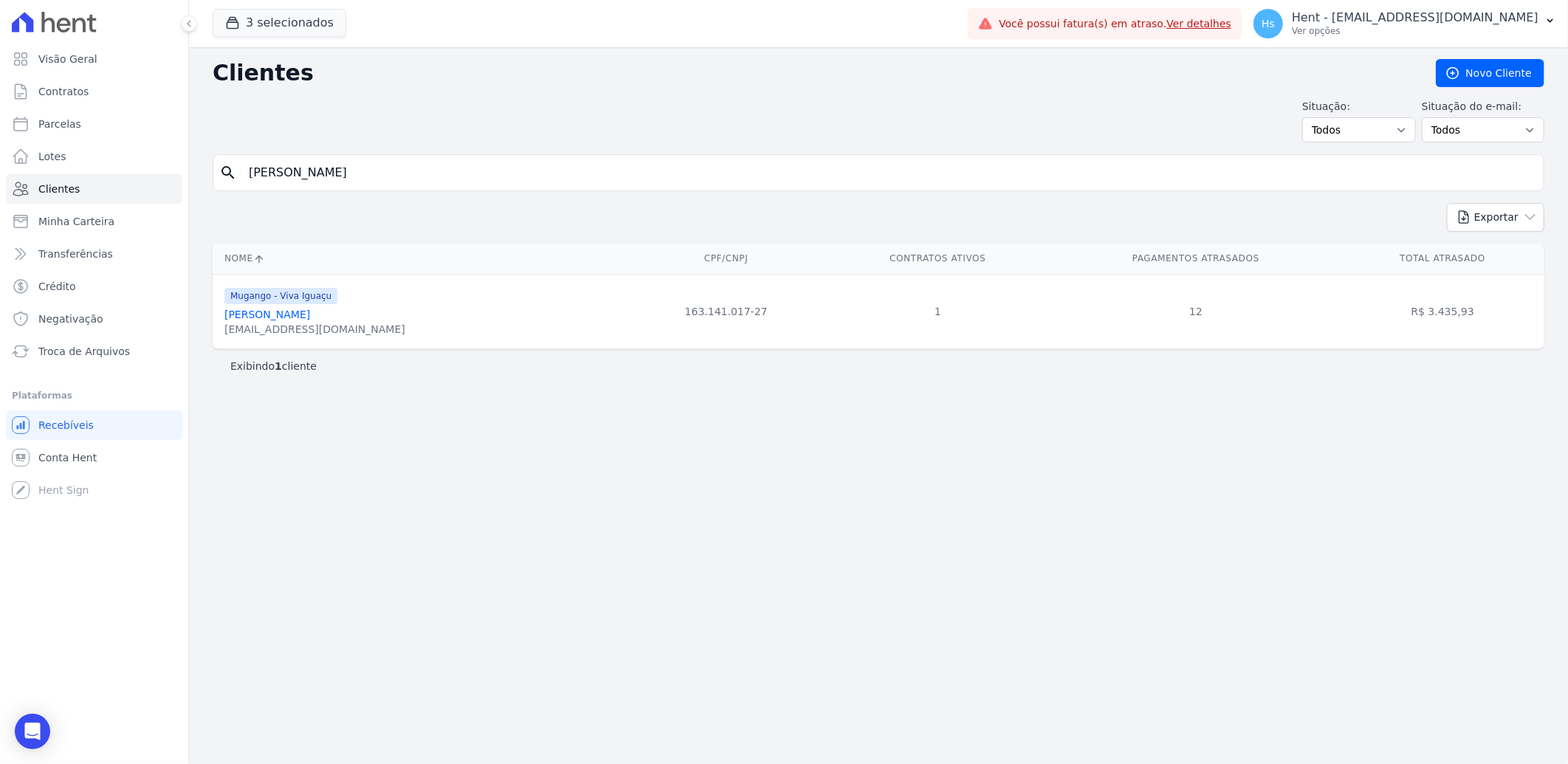
click at [297, 322] on div "[EMAIL_ADDRESS][DOMAIN_NAME]" at bounding box center [314, 329] width 180 height 15
click at [297, 317] on link "[PERSON_NAME]" at bounding box center [267, 314] width 85 height 12
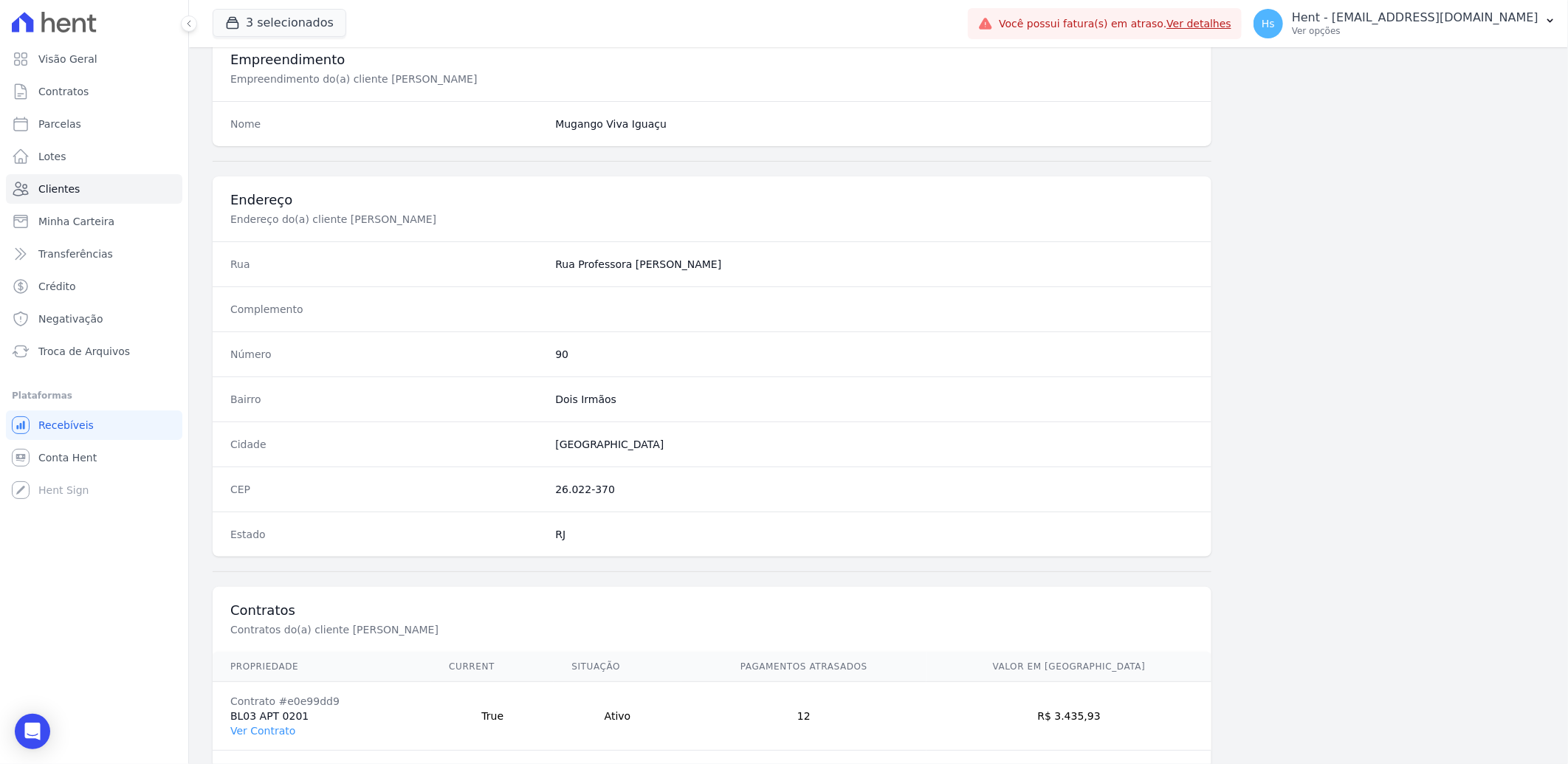
scroll to position [618, 0]
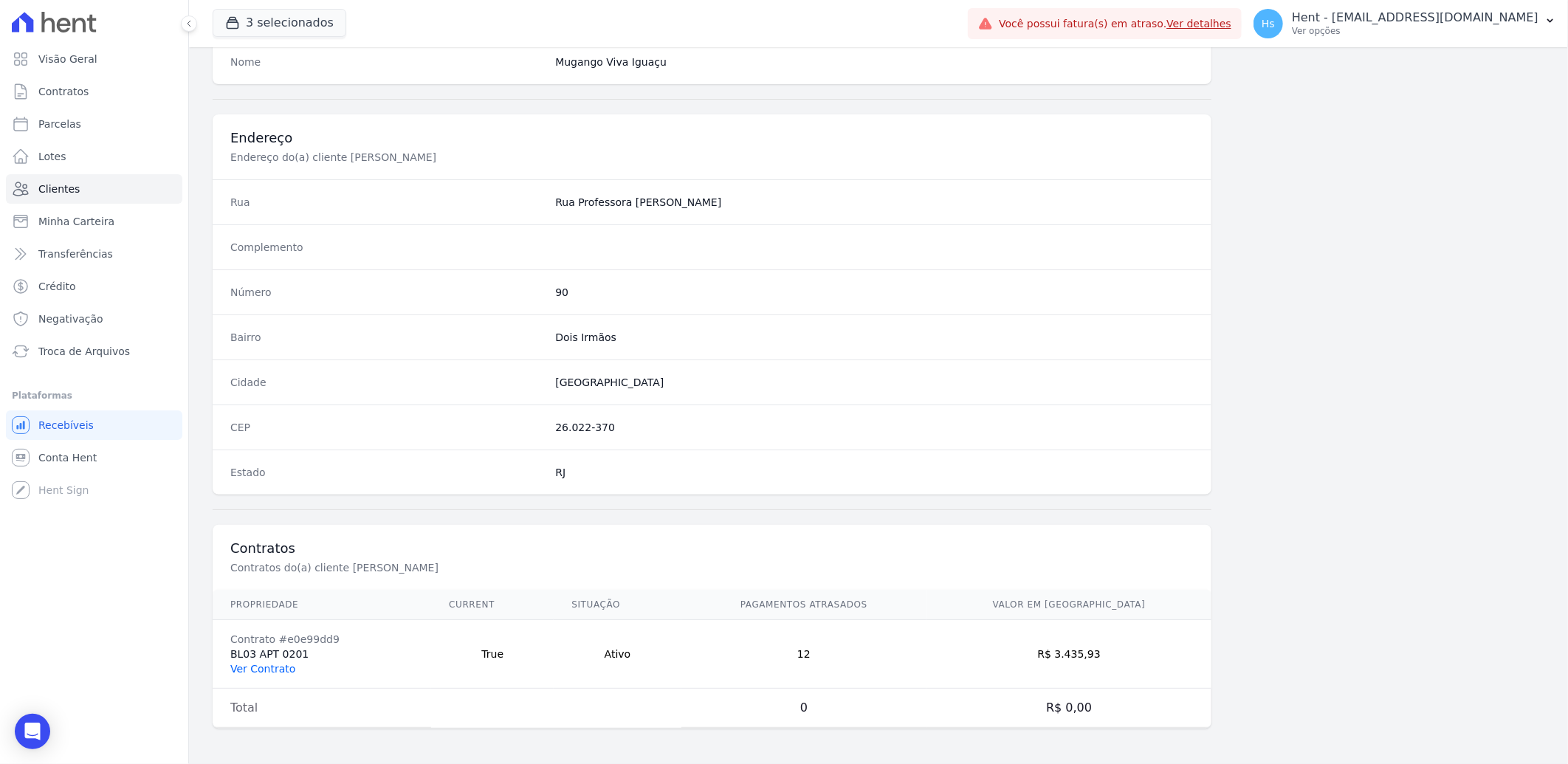
click at [249, 673] on link "Ver Contrato" at bounding box center [263, 668] width 65 height 12
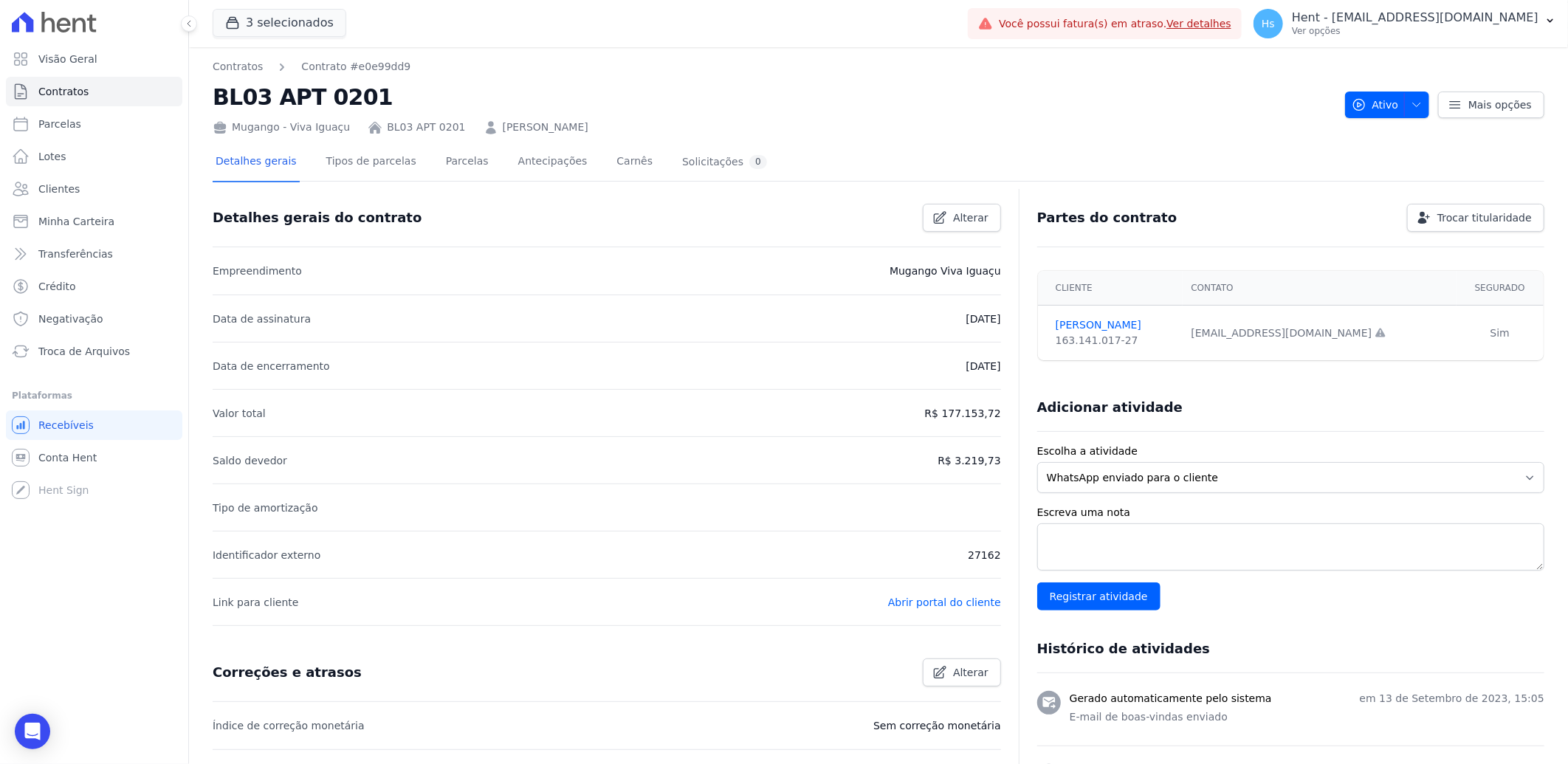
click at [503, 127] on link "[PERSON_NAME]" at bounding box center [545, 127] width 85 height 16
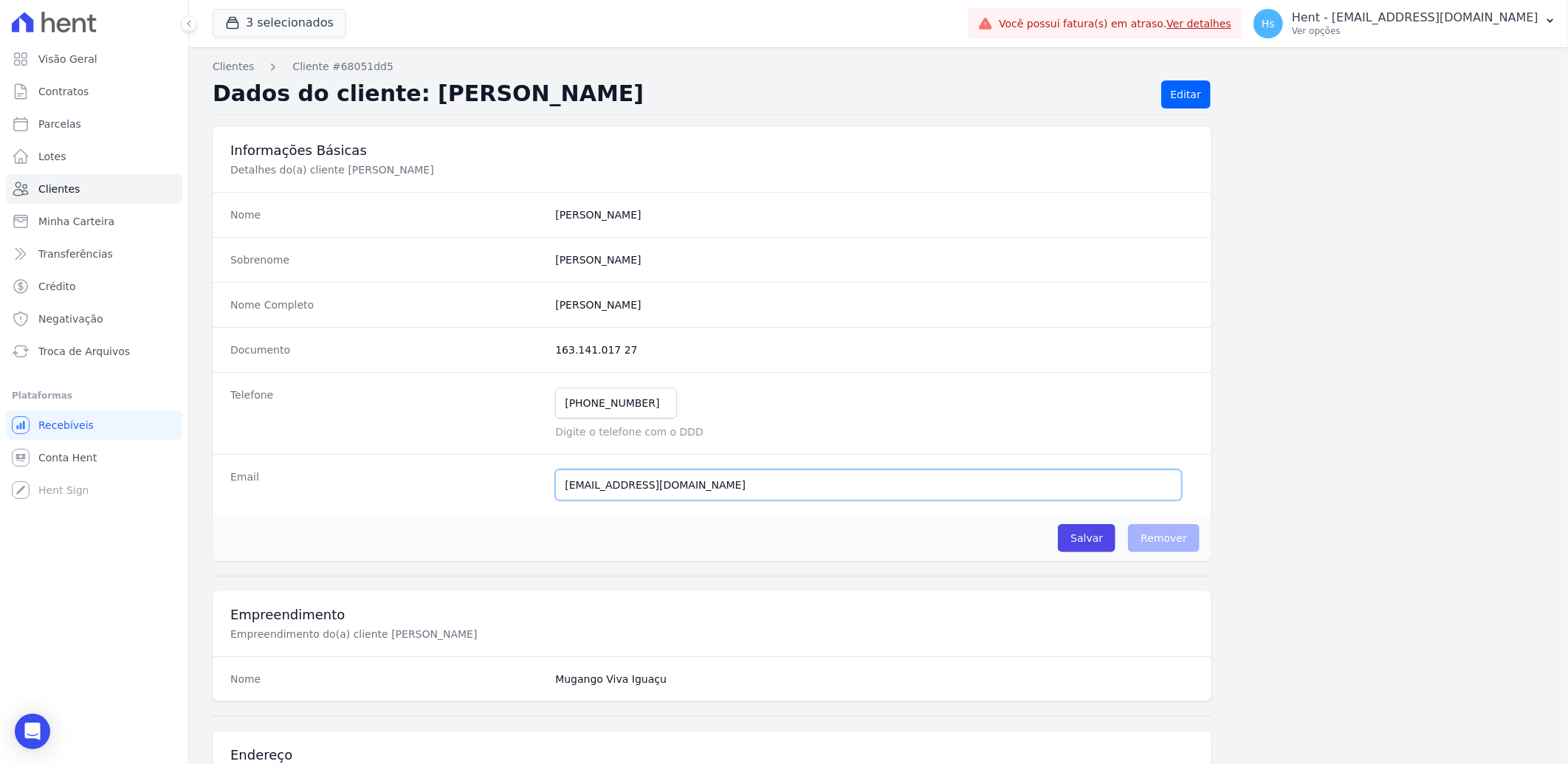
drag, startPoint x: 757, startPoint y: 485, endPoint x: 609, endPoint y: 491, distance: 148.1
click at [560, 477] on input "[EMAIL_ADDRESS][DOMAIN_NAME]" at bounding box center [868, 485] width 627 height 31
click at [78, 188] on link "Clientes" at bounding box center [93, 188] width 177 height 29
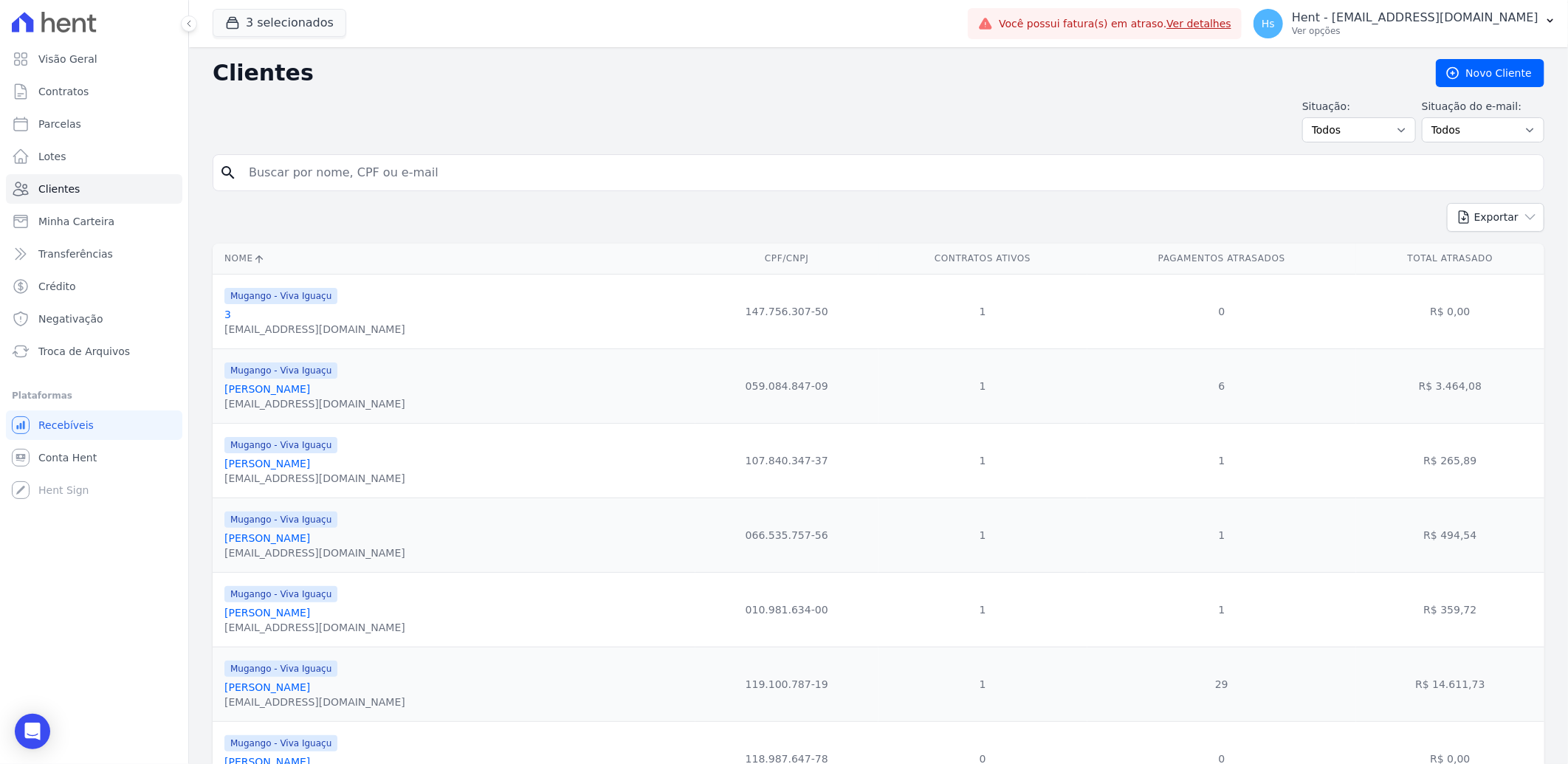
click at [419, 164] on input "search" at bounding box center [888, 173] width 1297 height 29
paste input "[PERSON_NAME]"
type input "[PERSON_NAME]"
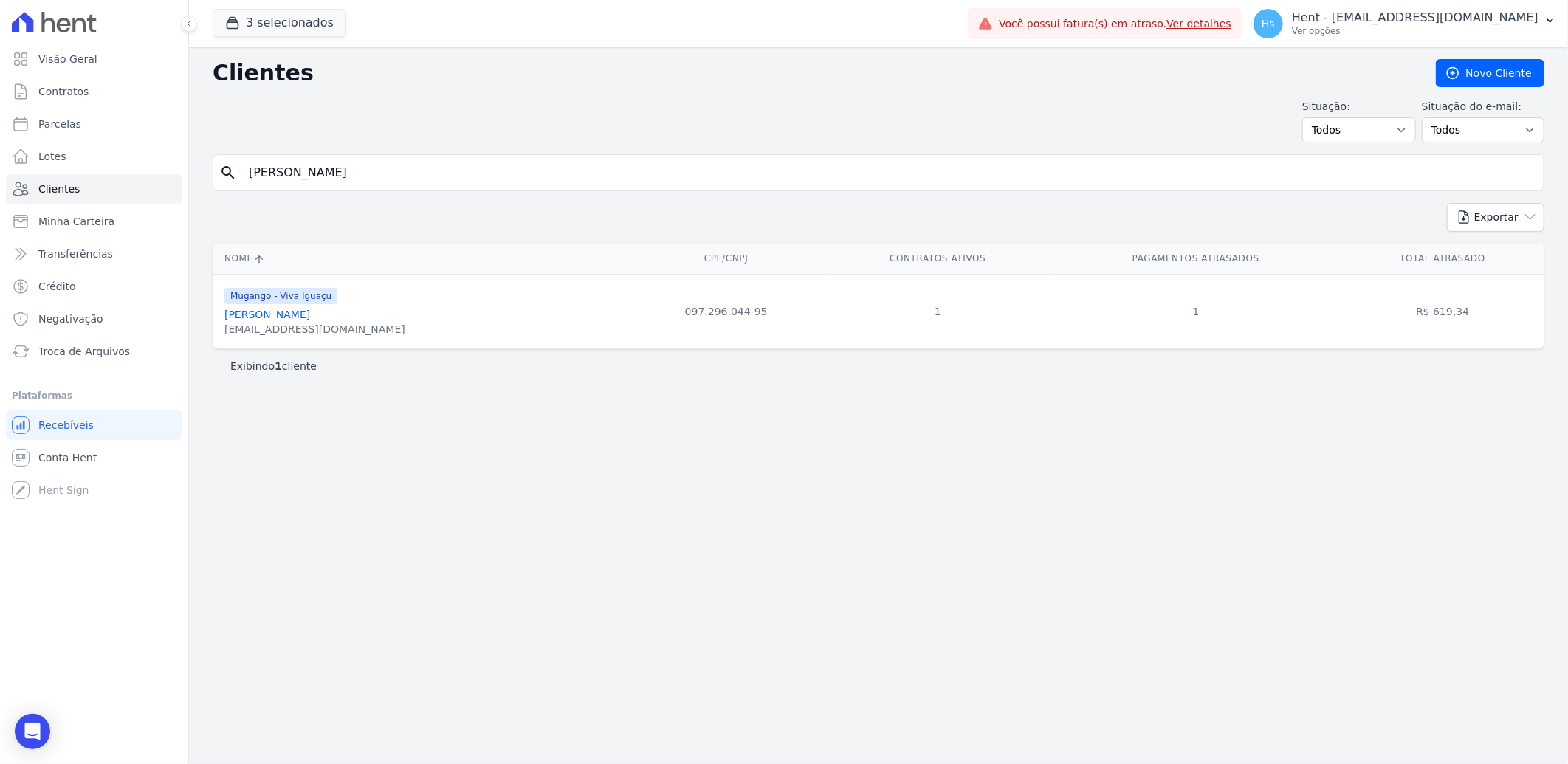
click at [310, 318] on link "[PERSON_NAME]" at bounding box center [267, 314] width 85 height 12
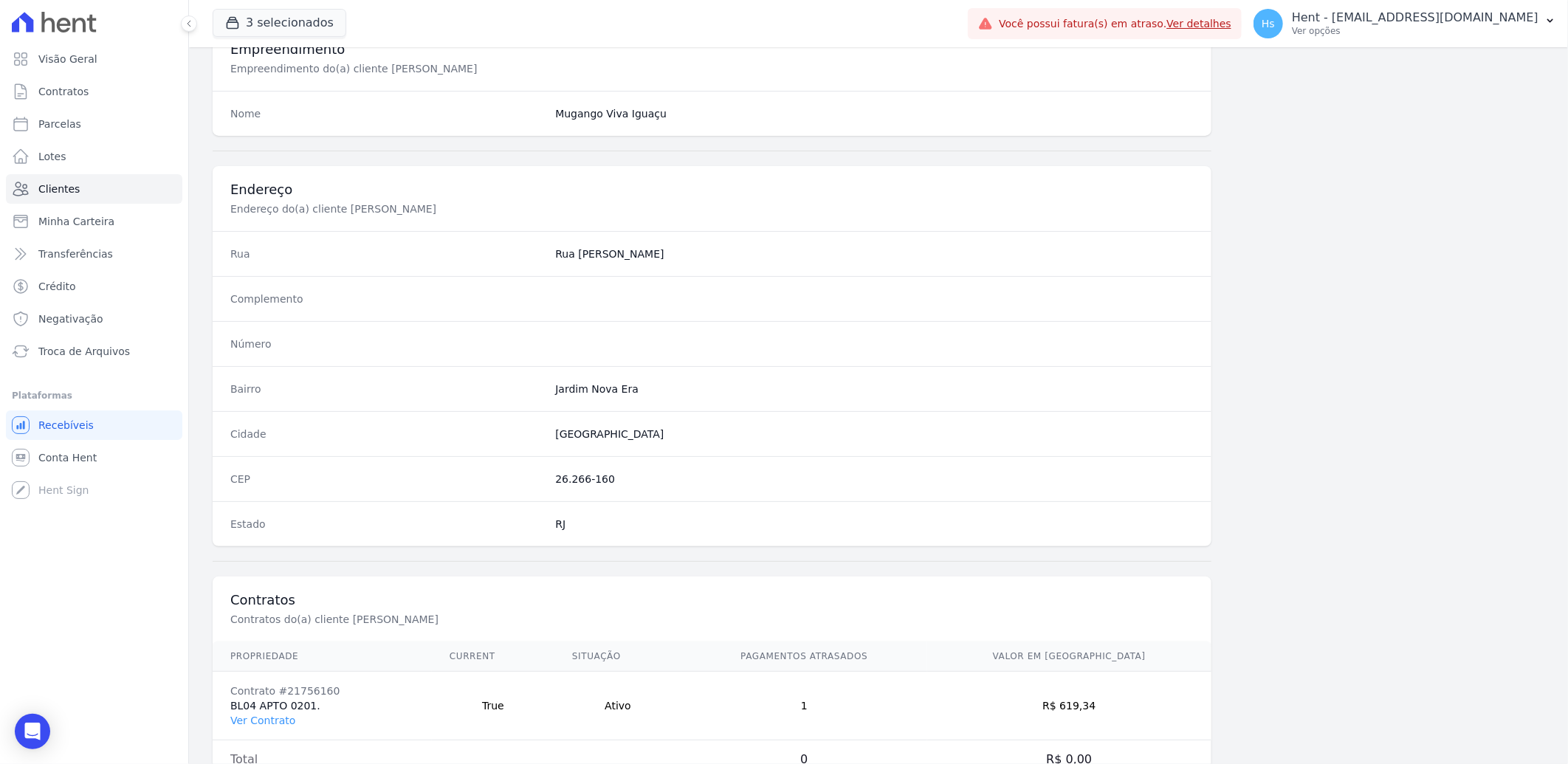
scroll to position [618, 0]
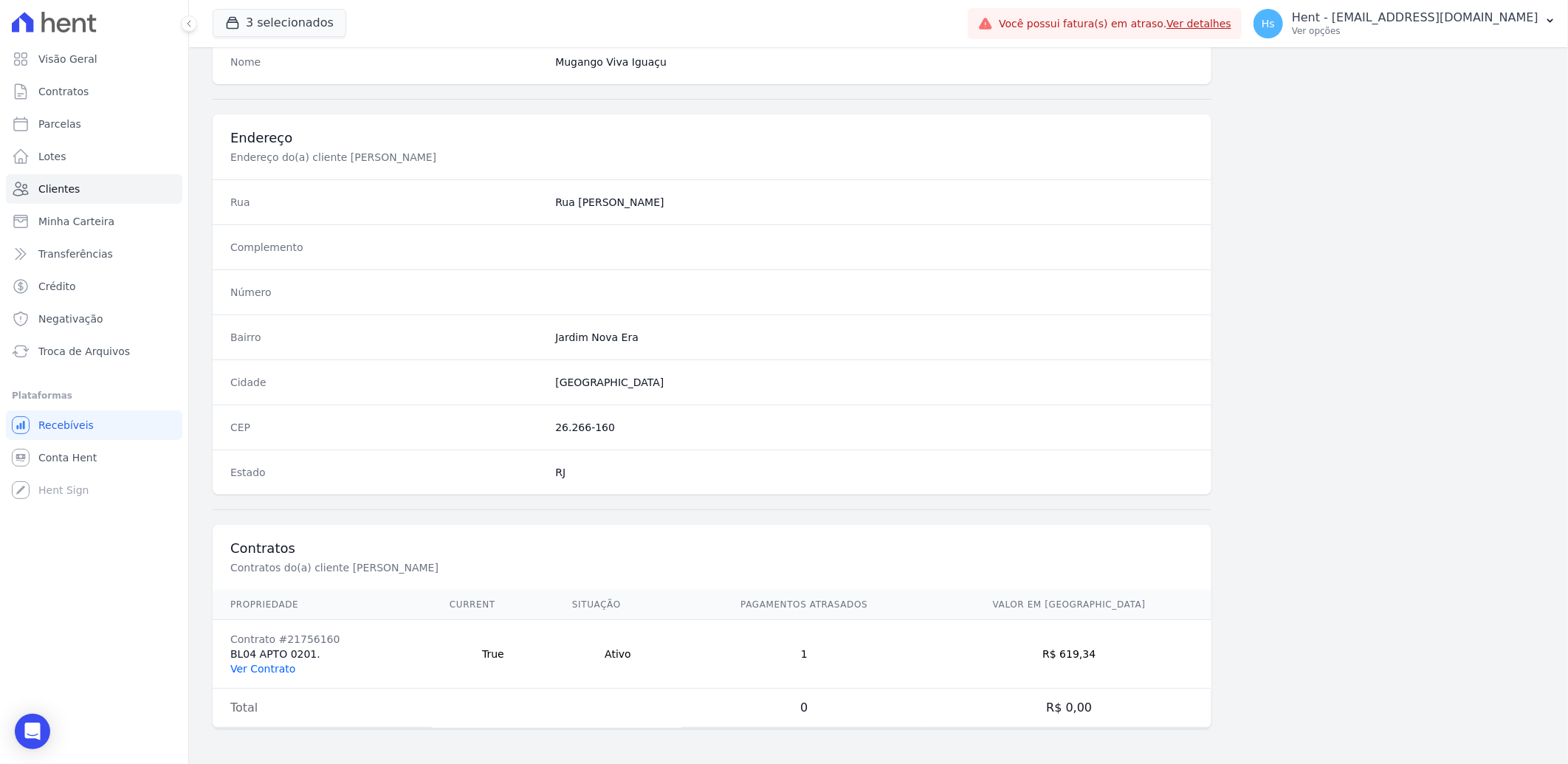
click at [252, 669] on link "Ver Contrato" at bounding box center [263, 668] width 65 height 12
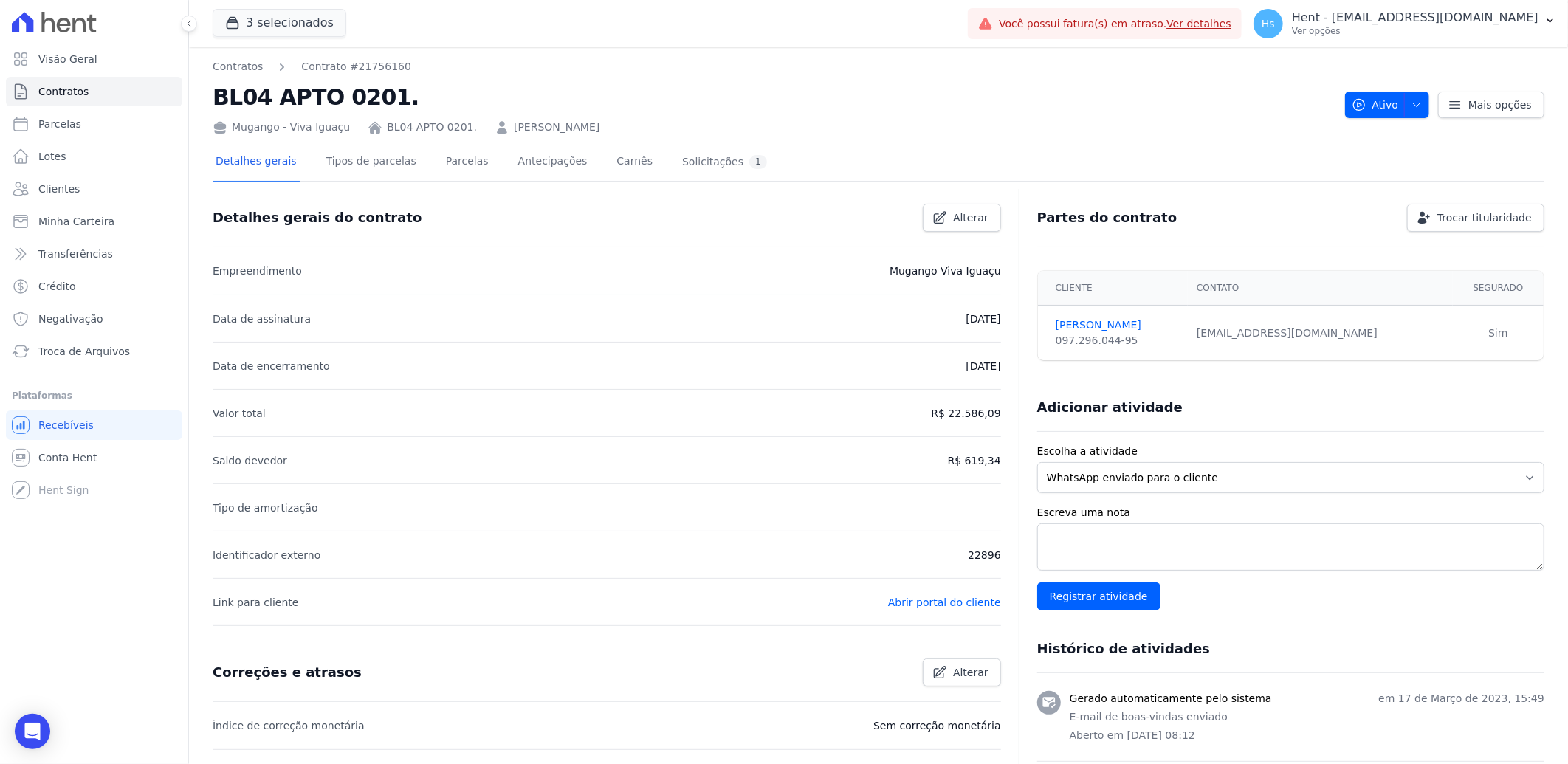
click at [514, 127] on link "[PERSON_NAME]" at bounding box center [556, 127] width 85 height 16
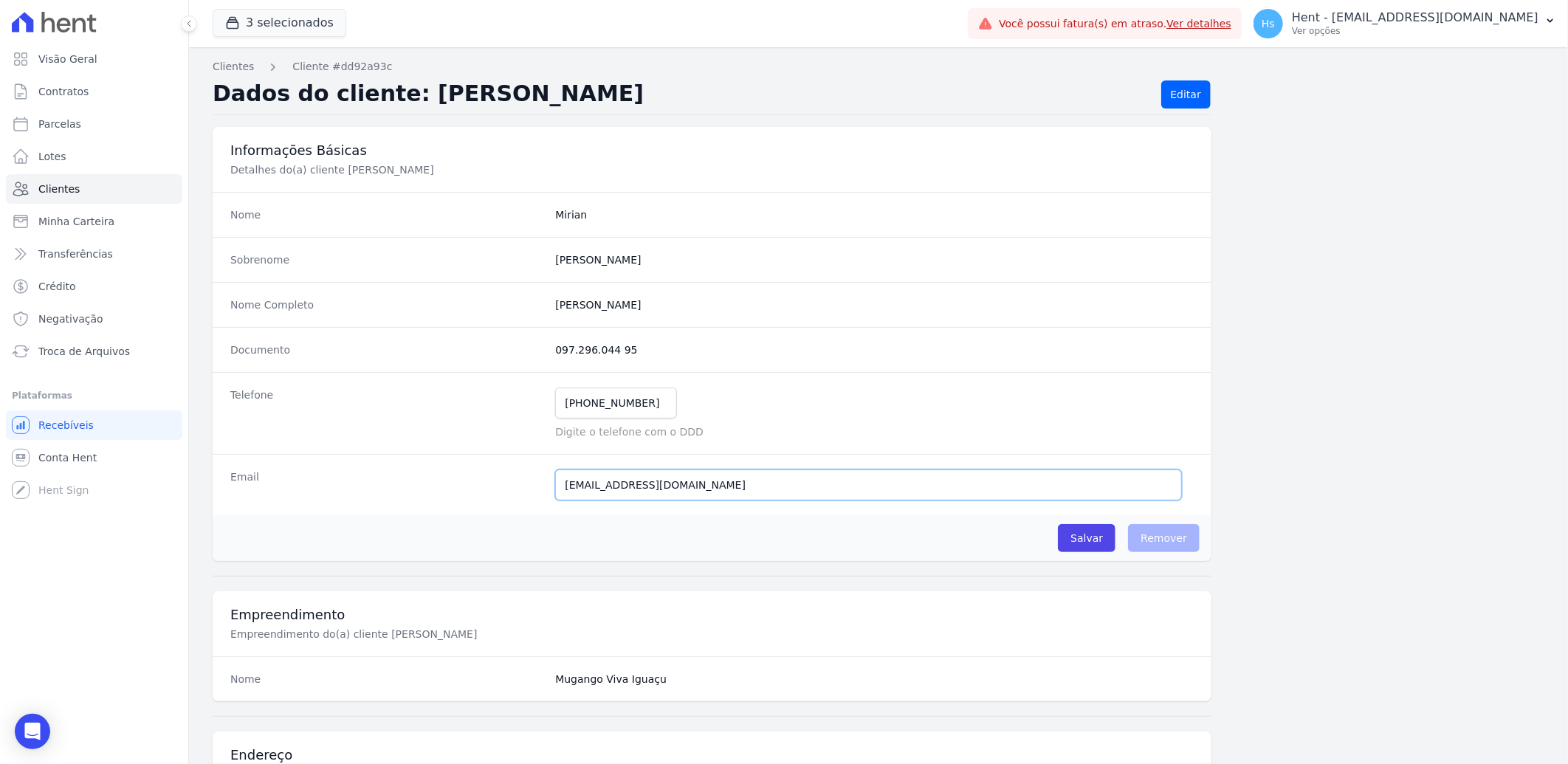
drag, startPoint x: 604, startPoint y: 487, endPoint x: 476, endPoint y: 488, distance: 128.0
click at [476, 488] on div "Email [EMAIL_ADDRESS][DOMAIN_NAME] Email confirmado." at bounding box center [712, 485] width 999 height 61
click at [82, 165] on link "Lotes" at bounding box center [93, 156] width 177 height 29
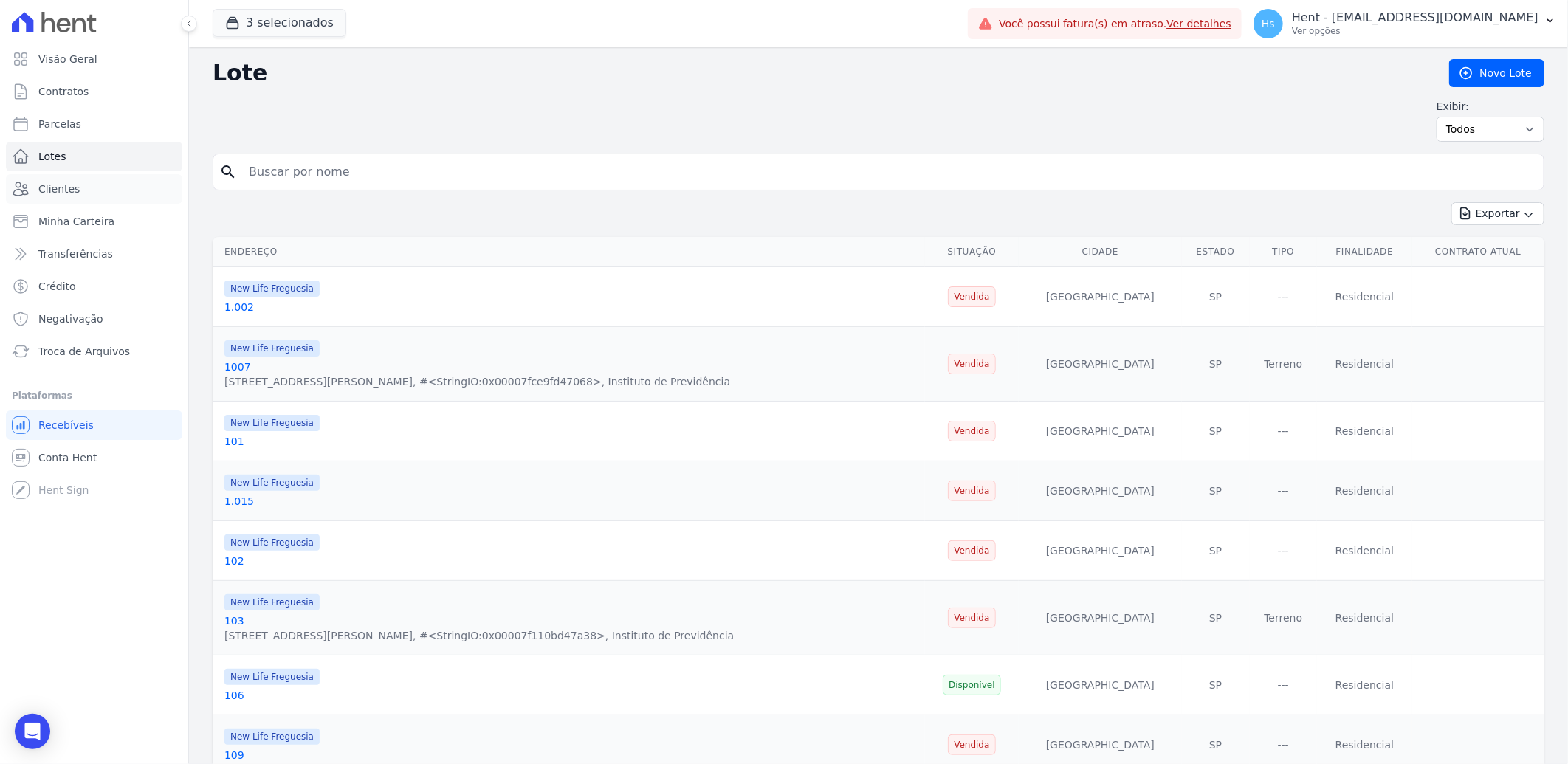
click at [74, 182] on span "Clientes" at bounding box center [59, 188] width 41 height 15
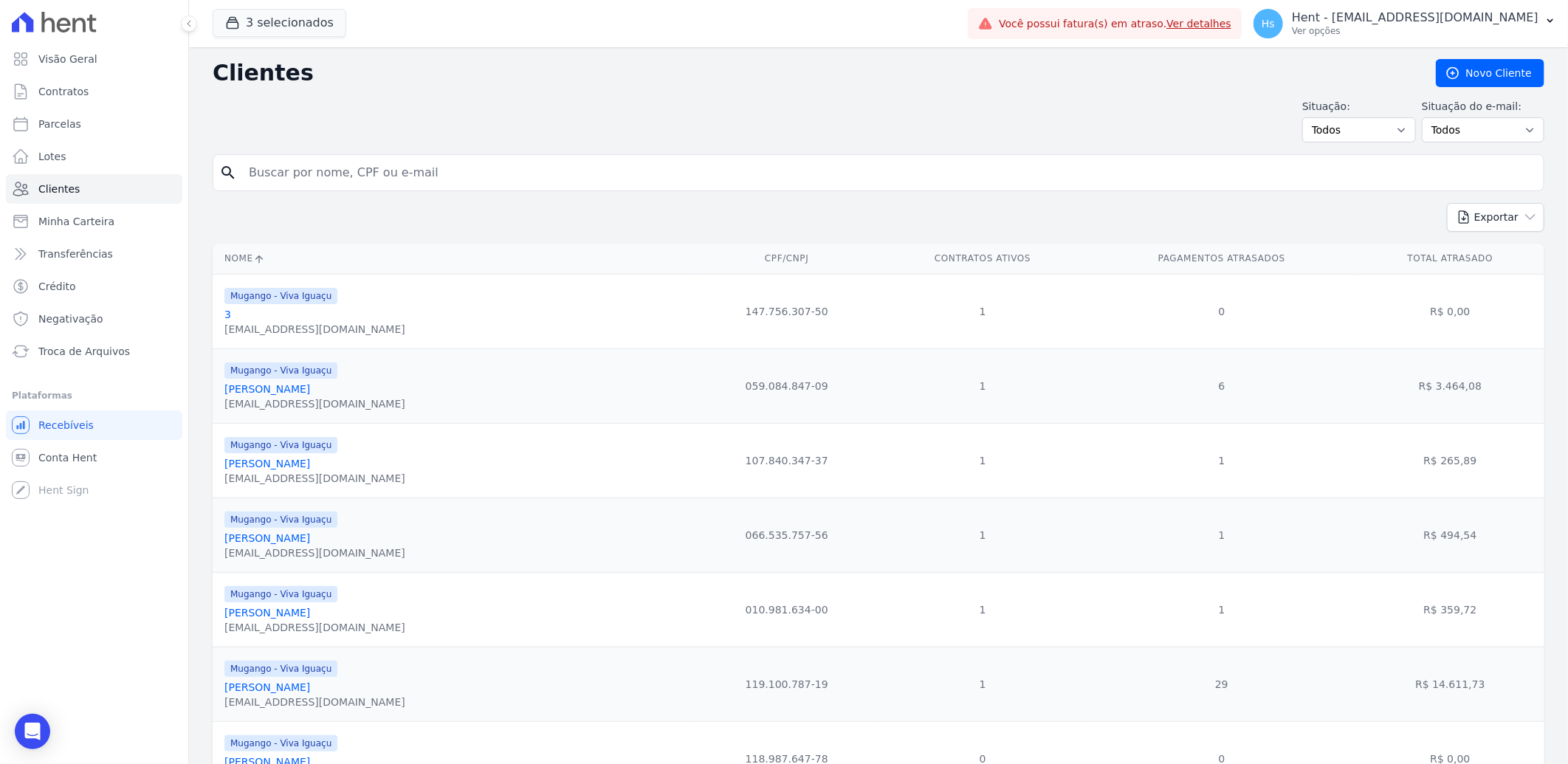
paste input "[PERSON_NAME]"
type input "[PERSON_NAME]"
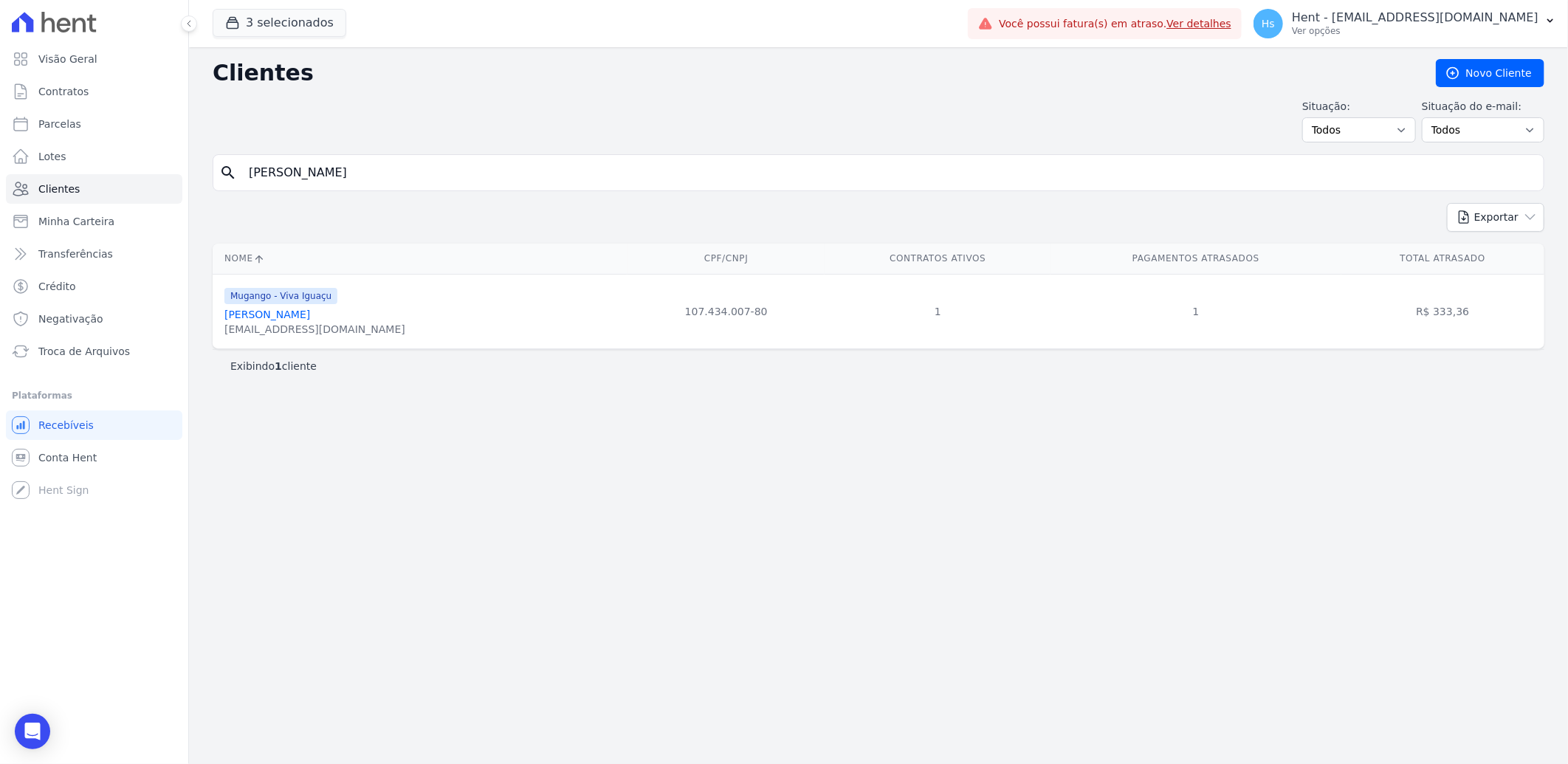
click at [309, 312] on link "[PERSON_NAME]" at bounding box center [267, 314] width 85 height 12
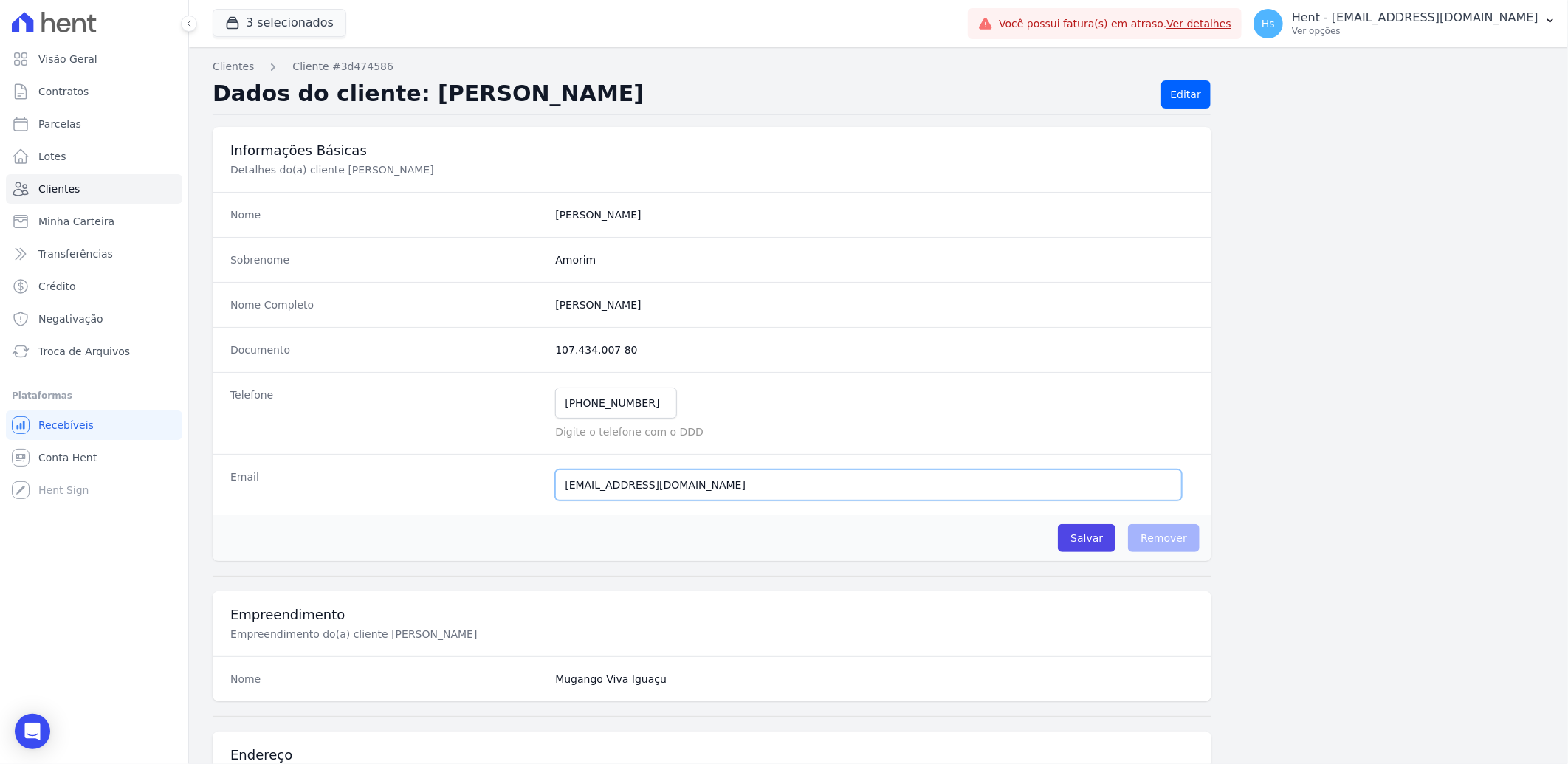
drag, startPoint x: 537, startPoint y: 500, endPoint x: 526, endPoint y: 502, distance: 11.2
click at [526, 502] on div "Email [EMAIL_ADDRESS][DOMAIN_NAME] E-mail enviado. Aguardando confirmação.." at bounding box center [712, 485] width 999 height 61
click at [63, 182] on span "Clientes" at bounding box center [59, 188] width 41 height 15
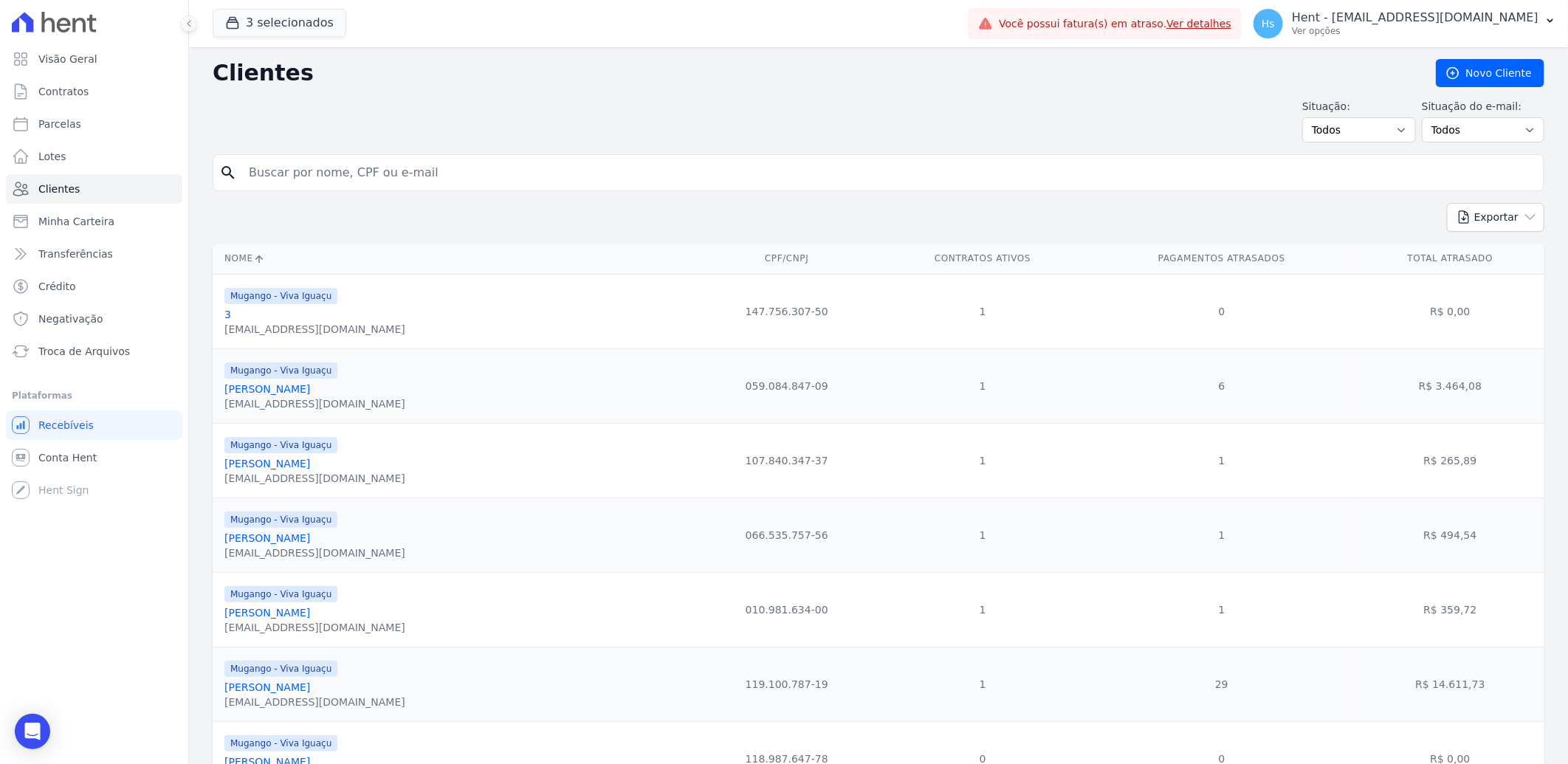
click at [252, 177] on input "search" at bounding box center [888, 173] width 1297 height 29
paste input "[PERSON_NAME]"
type input "[PERSON_NAME]"
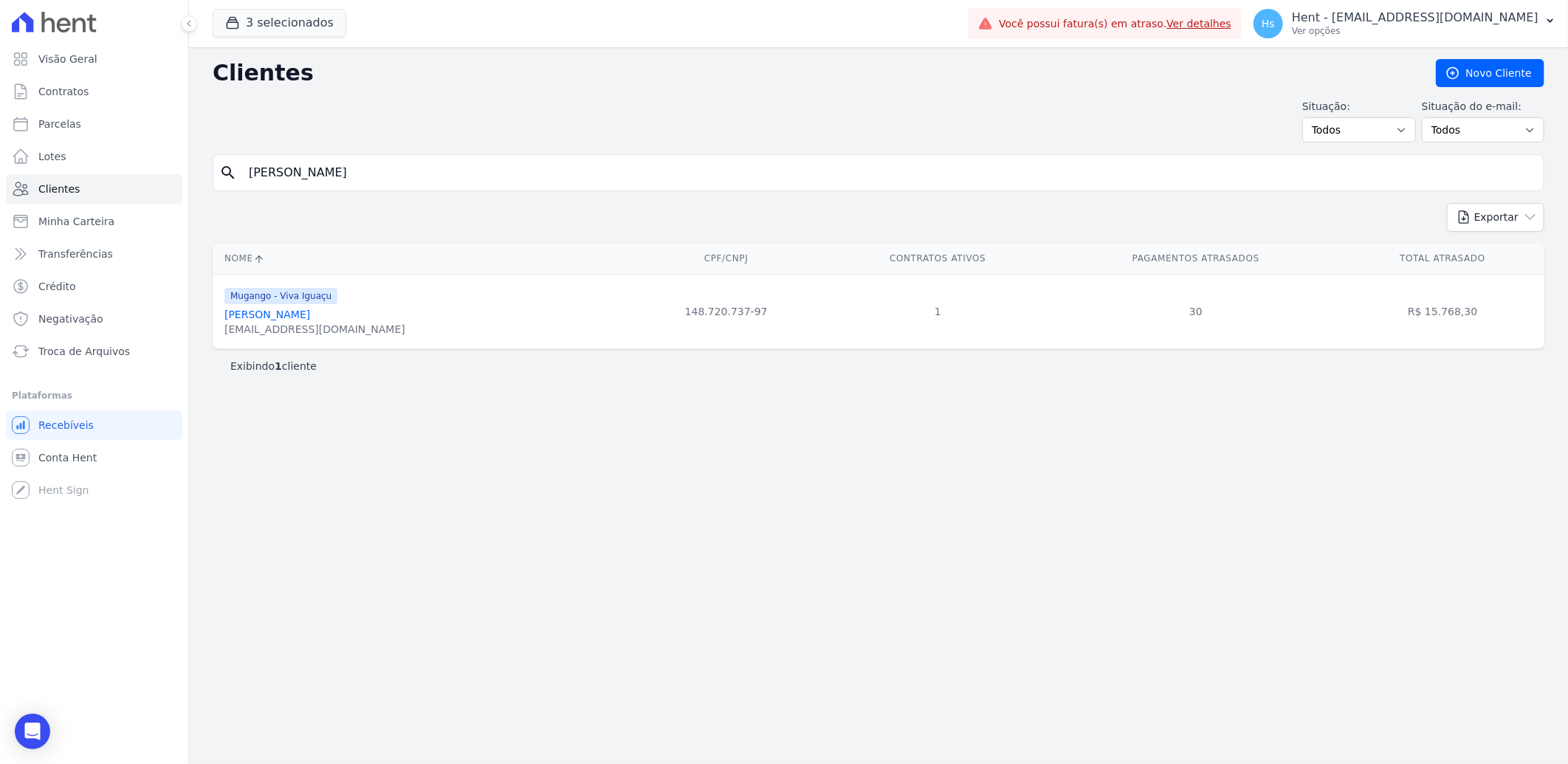
click at [261, 321] on link "[PERSON_NAME]" at bounding box center [267, 314] width 85 height 12
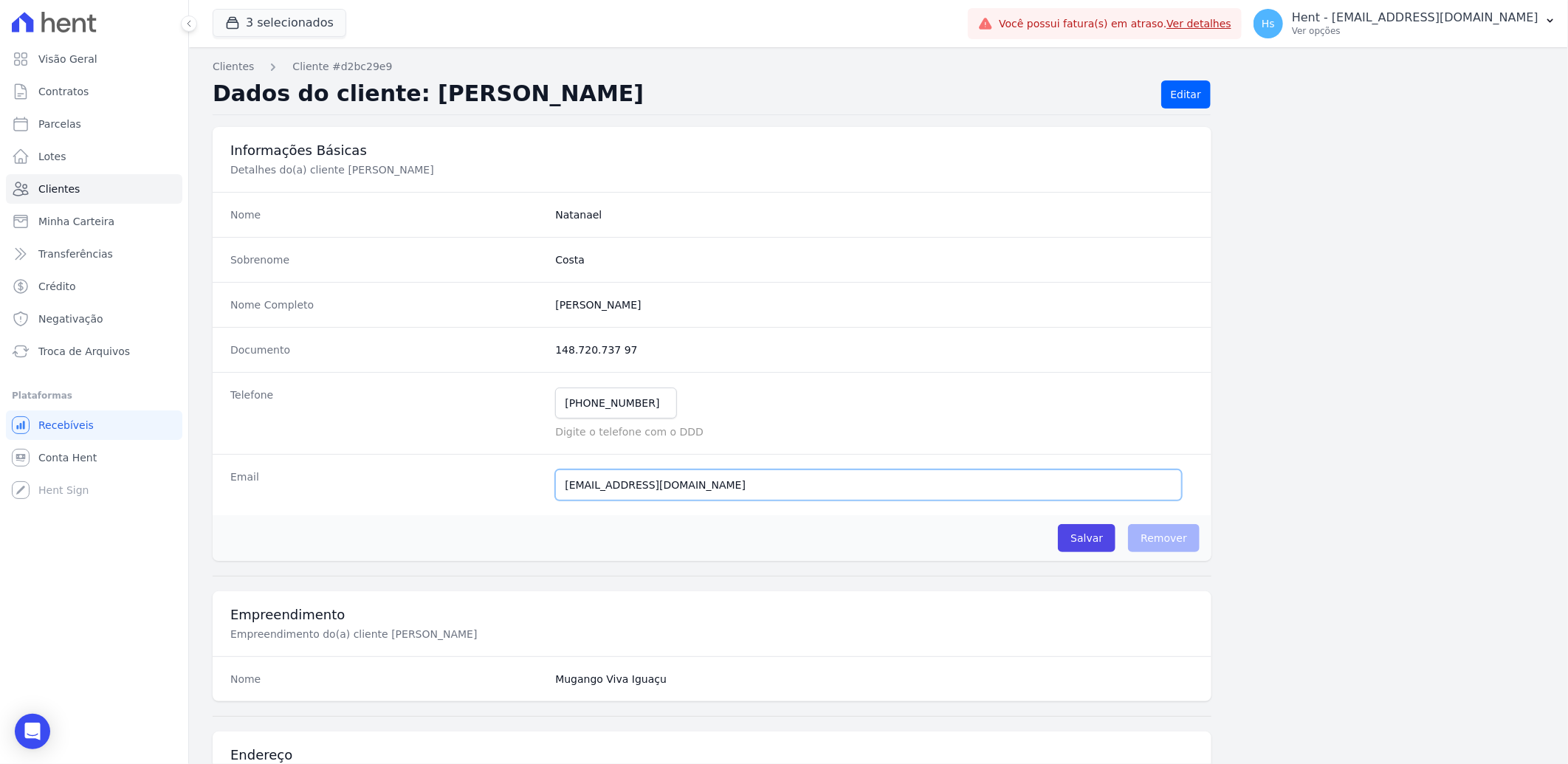
drag, startPoint x: 712, startPoint y: 488, endPoint x: 529, endPoint y: 484, distance: 183.0
click at [529, 484] on div "Email [EMAIL_ADDRESS][DOMAIN_NAME] E-mail enviado. Aguardando confirmação.." at bounding box center [712, 485] width 999 height 61
click at [27, 183] on icon at bounding box center [21, 189] width 17 height 17
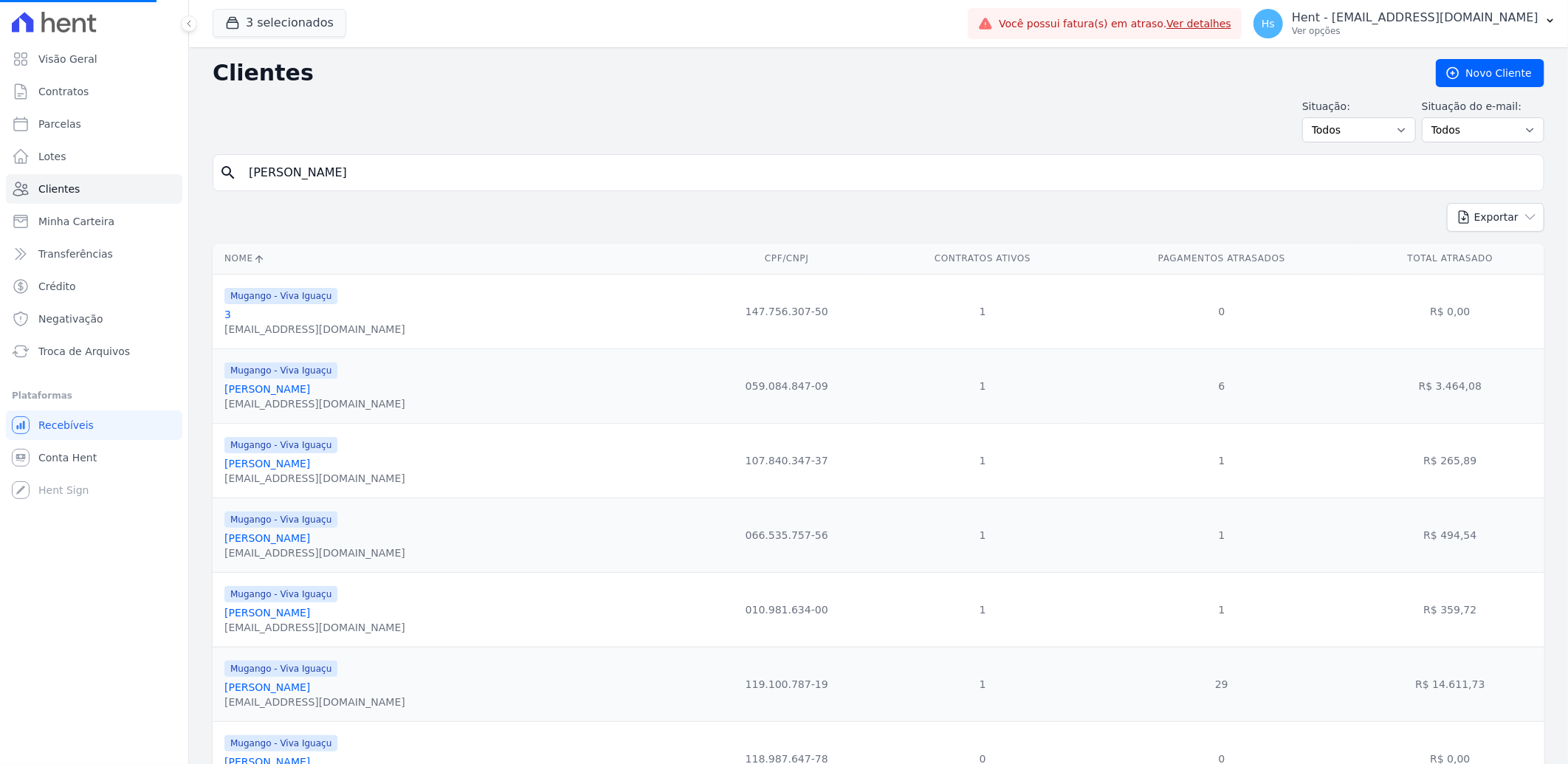
click at [342, 174] on input "[PERSON_NAME]" at bounding box center [888, 173] width 1297 height 29
click at [334, 174] on input "search" at bounding box center [888, 173] width 1297 height 29
paste input "[PERSON_NAME]"
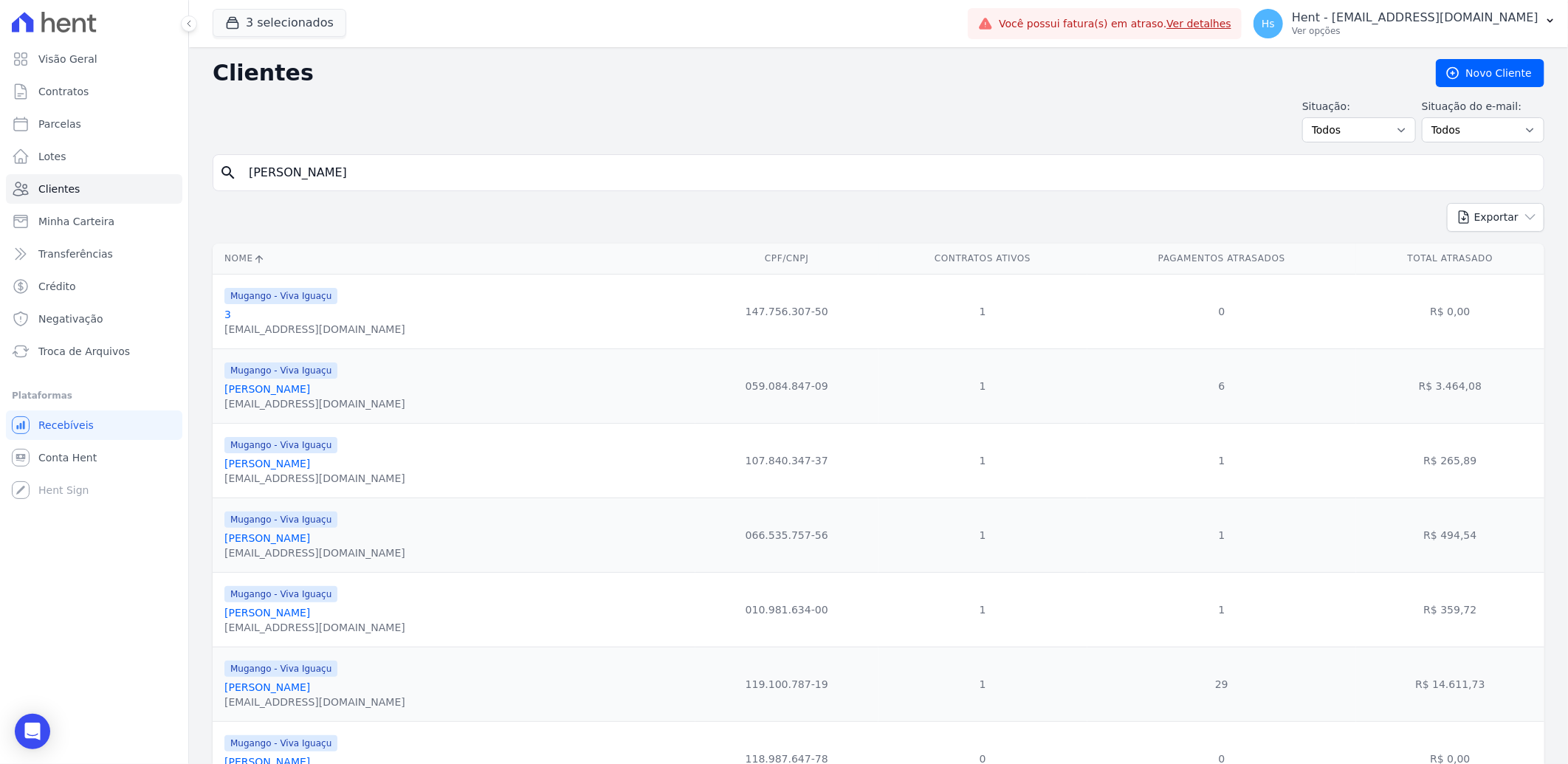
type input "[PERSON_NAME]"
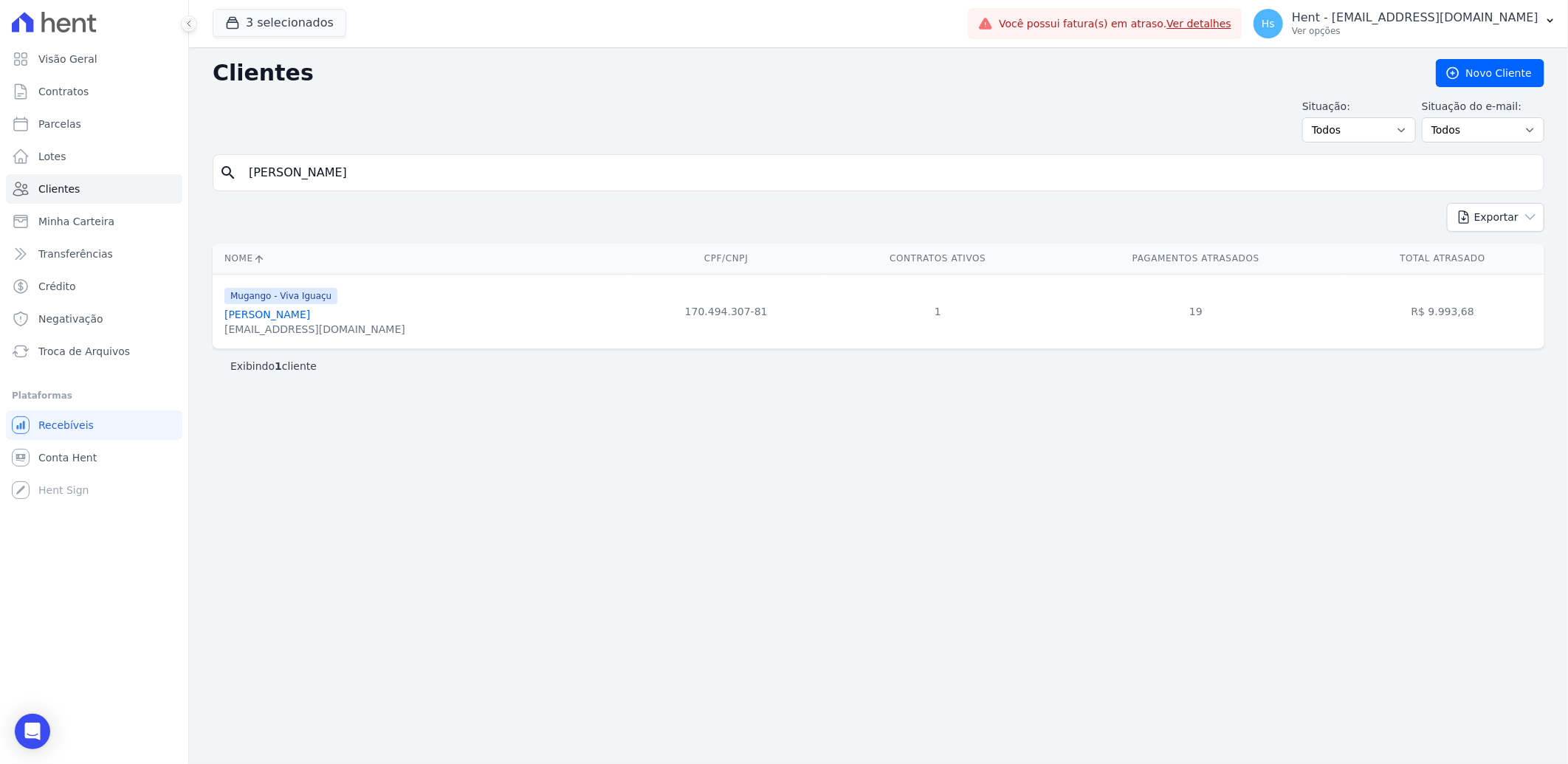
click at [293, 311] on link "[PERSON_NAME]" at bounding box center [267, 314] width 85 height 12
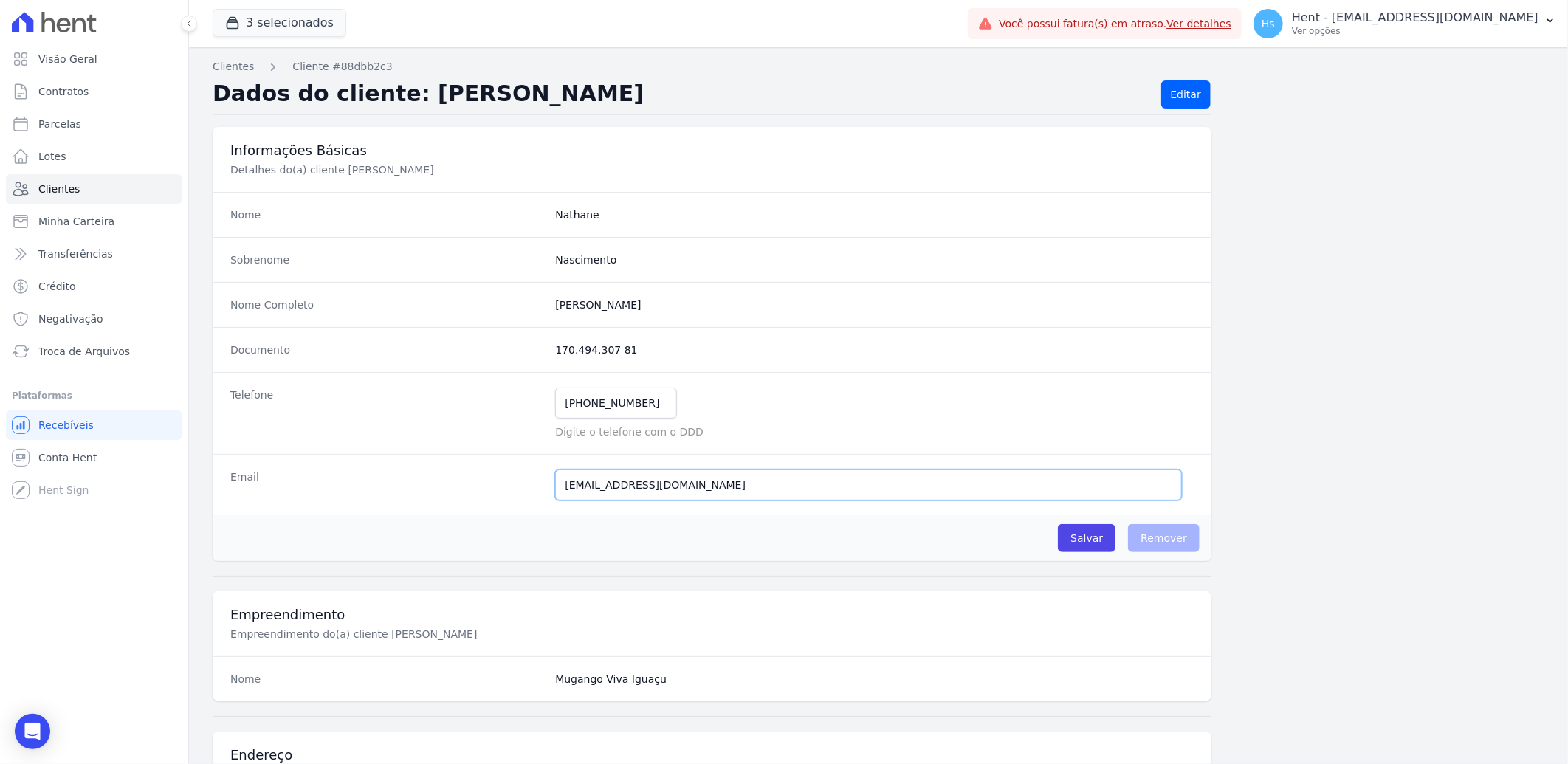
drag, startPoint x: 727, startPoint y: 490, endPoint x: 520, endPoint y: 484, distance: 207.1
click at [520, 484] on div "Email [EMAIL_ADDRESS][DOMAIN_NAME] Email confirmado." at bounding box center [712, 485] width 999 height 61
click at [70, 190] on span "Clientes" at bounding box center [59, 188] width 41 height 15
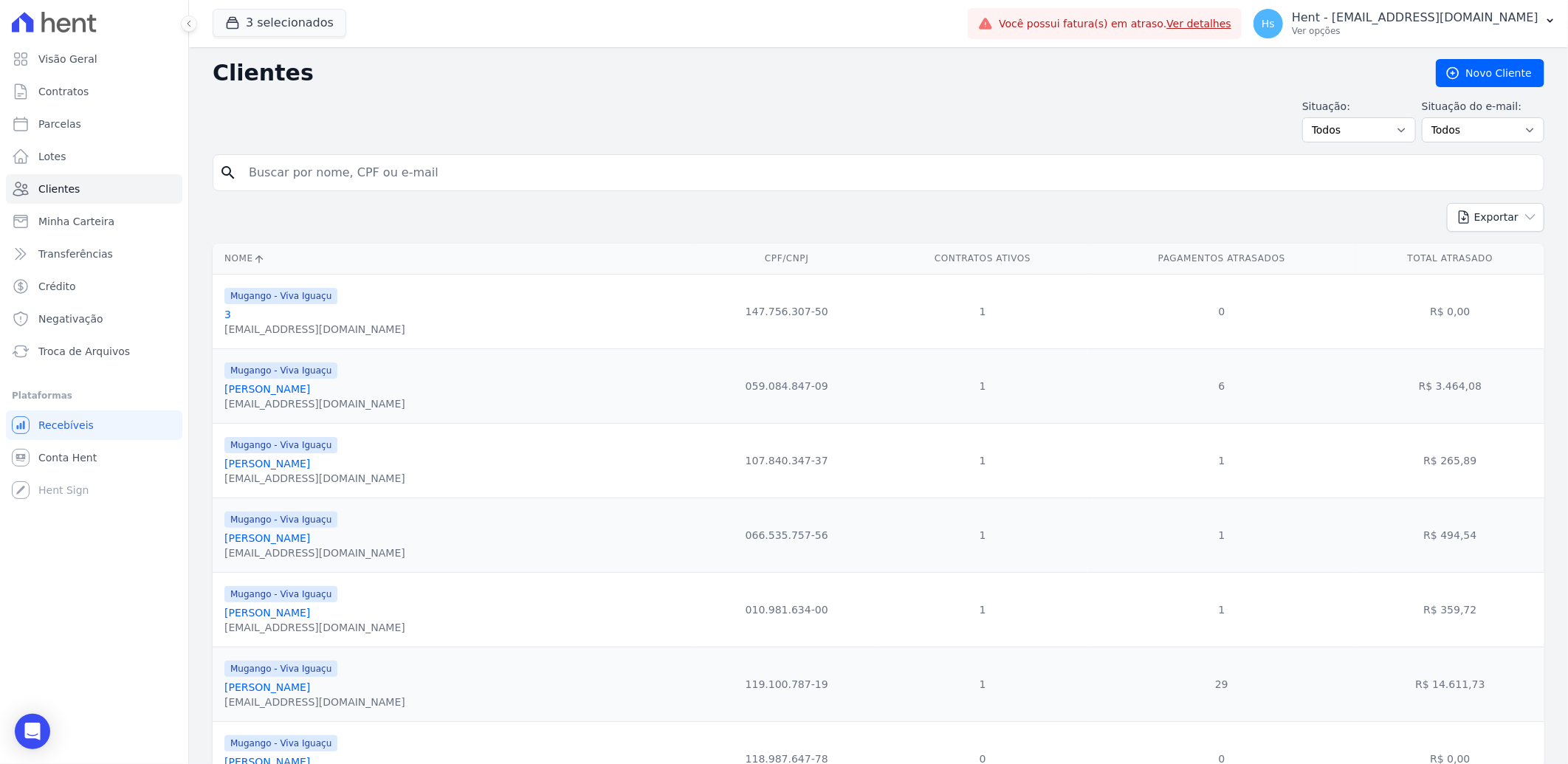
click at [357, 187] on input "search" at bounding box center [888, 173] width 1297 height 29
paste input "[PERSON_NAME]"
type input "[PERSON_NAME]"
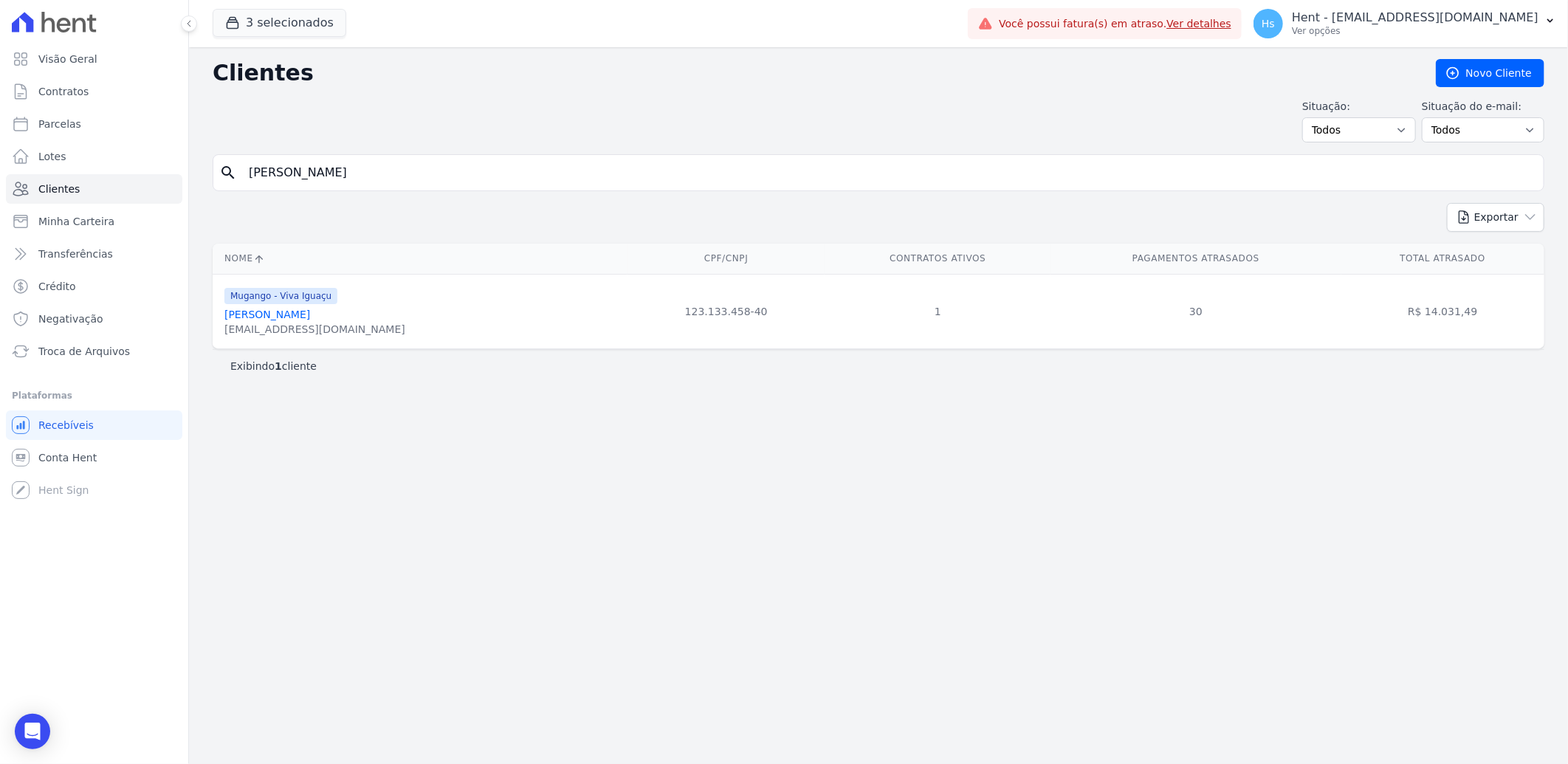
click at [287, 312] on link "[PERSON_NAME]" at bounding box center [267, 314] width 85 height 12
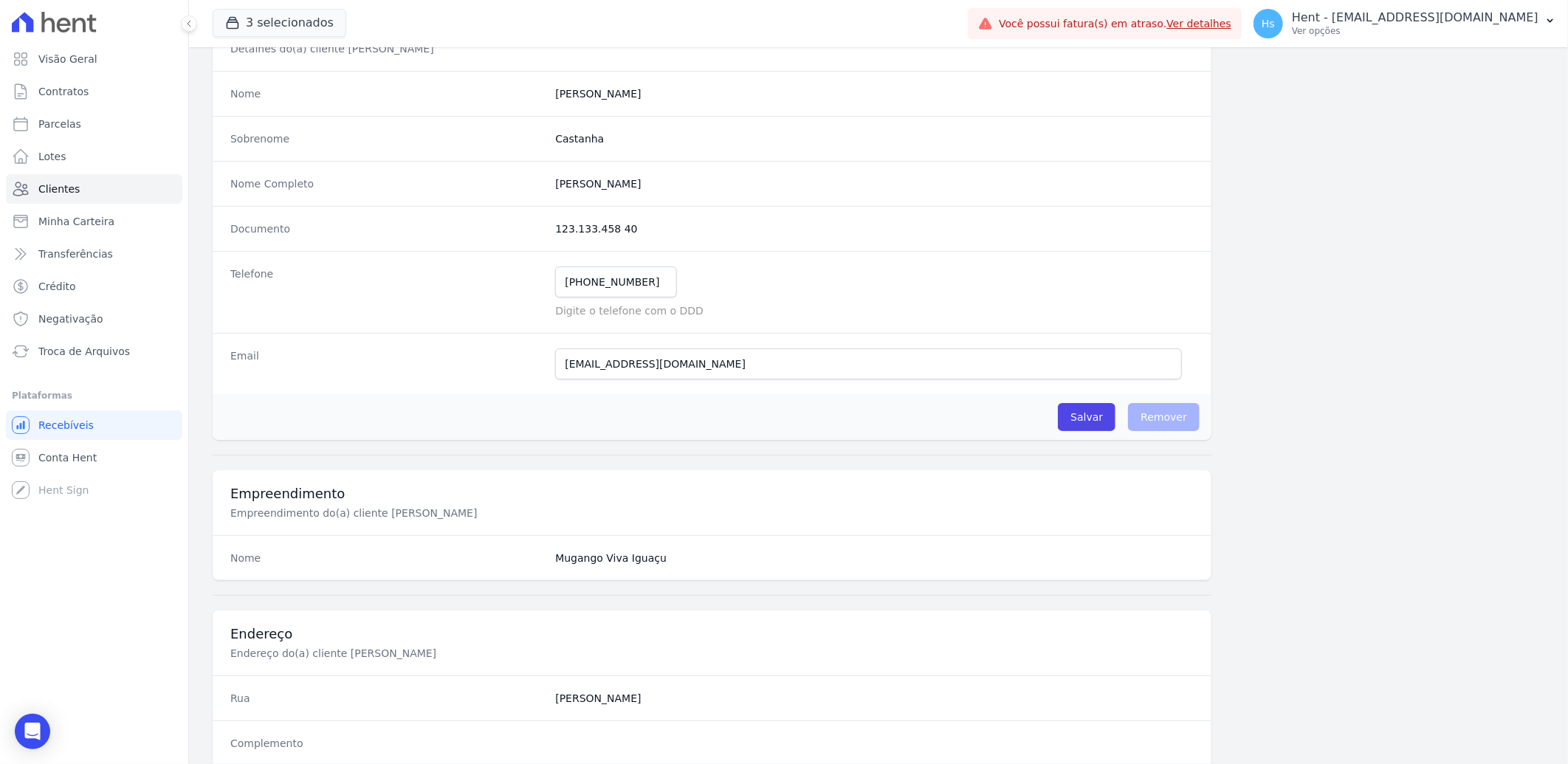
scroll to position [164, 0]
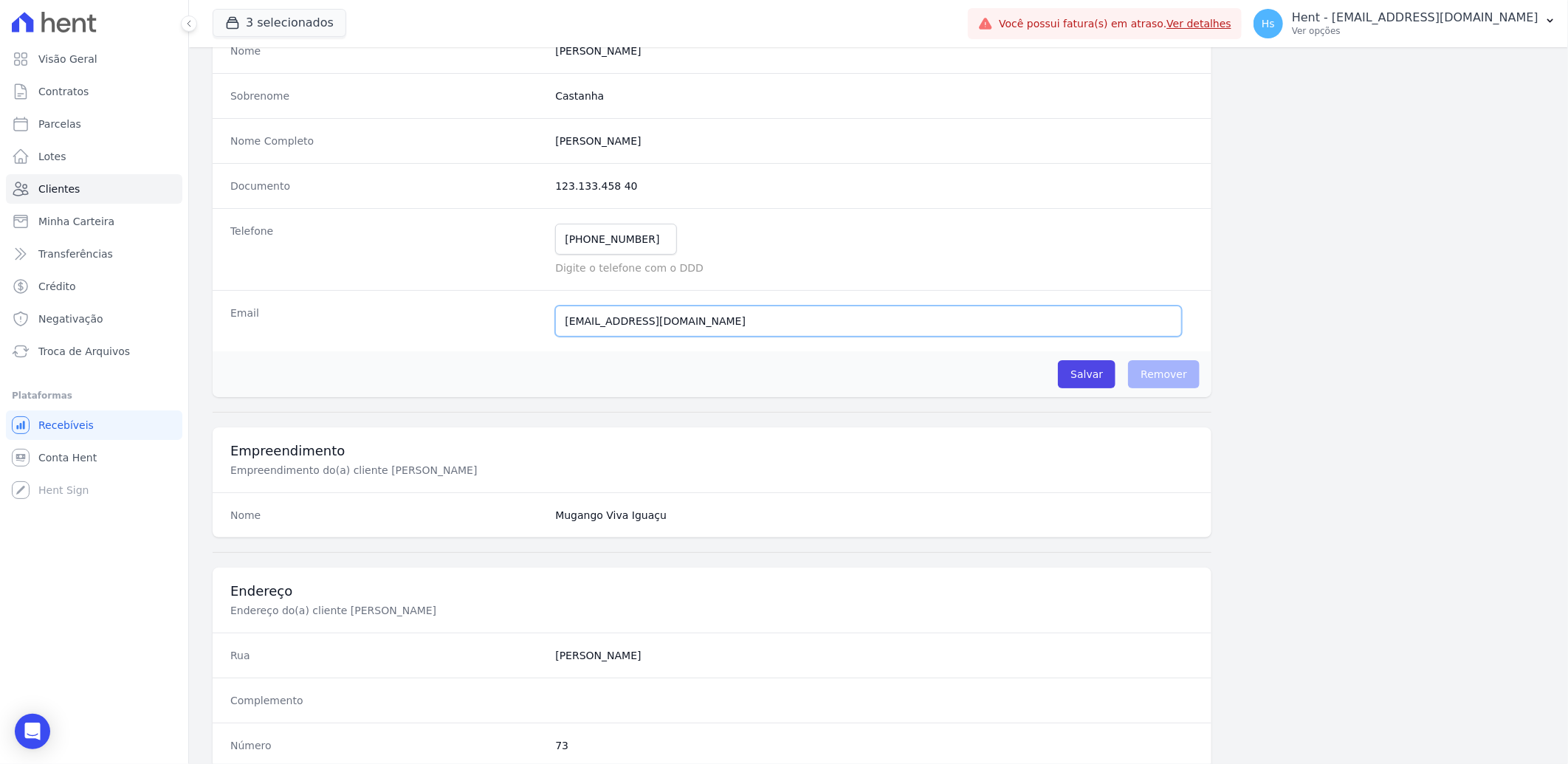
drag, startPoint x: 601, startPoint y: 314, endPoint x: 507, endPoint y: 320, distance: 94.2
click at [506, 319] on div "Email [EMAIL_ADDRESS][DOMAIN_NAME] E-mail enviado. Aguardando confirmação.." at bounding box center [712, 320] width 999 height 61
click at [67, 188] on span "Clientes" at bounding box center [59, 188] width 41 height 15
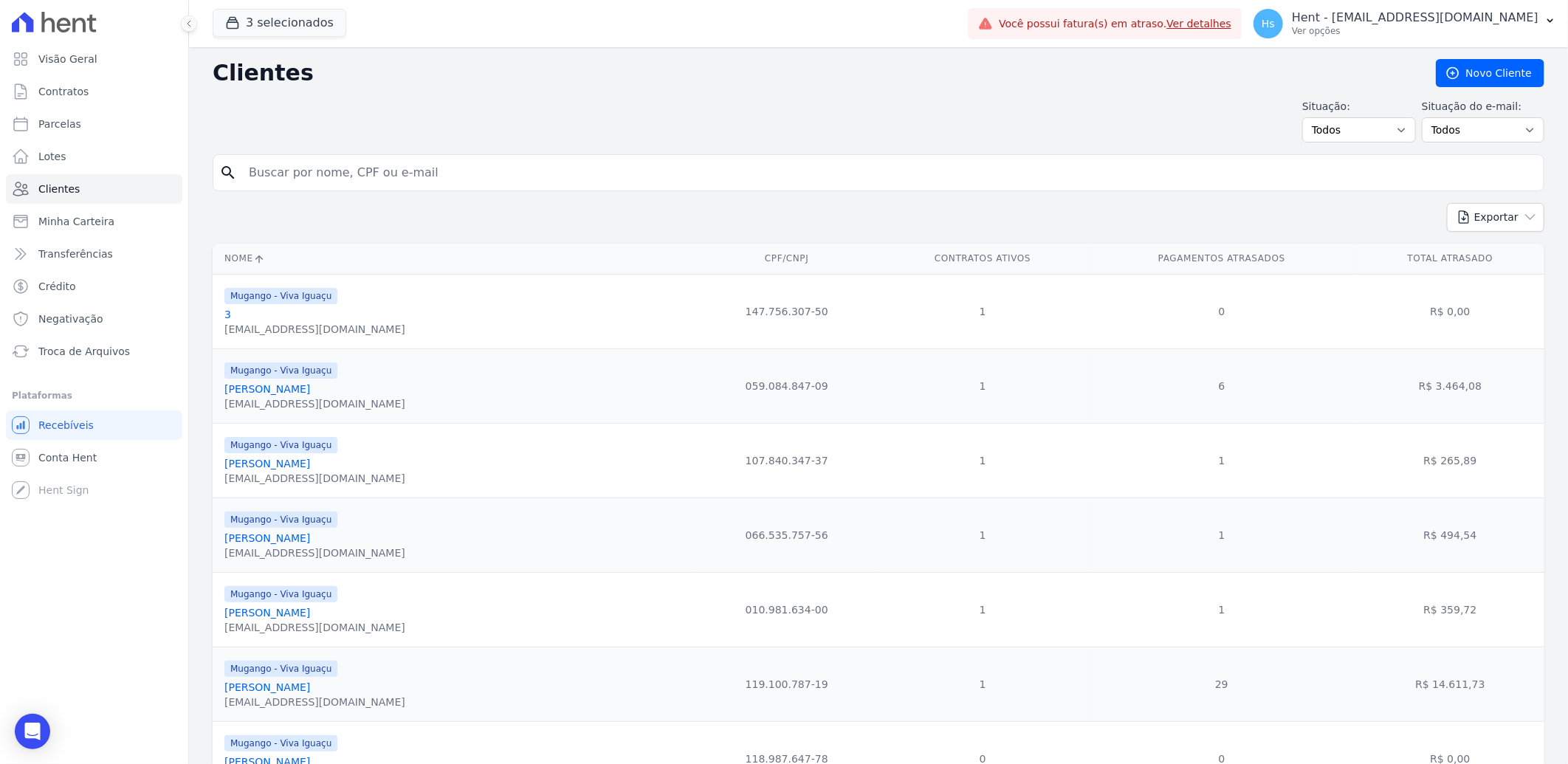
drag, startPoint x: 343, startPoint y: 192, endPoint x: 341, endPoint y: 170, distance: 22.1
click at [341, 170] on input "search" at bounding box center [888, 173] width 1297 height 29
paste input "[PERSON_NAME]"
type input "[PERSON_NAME]"
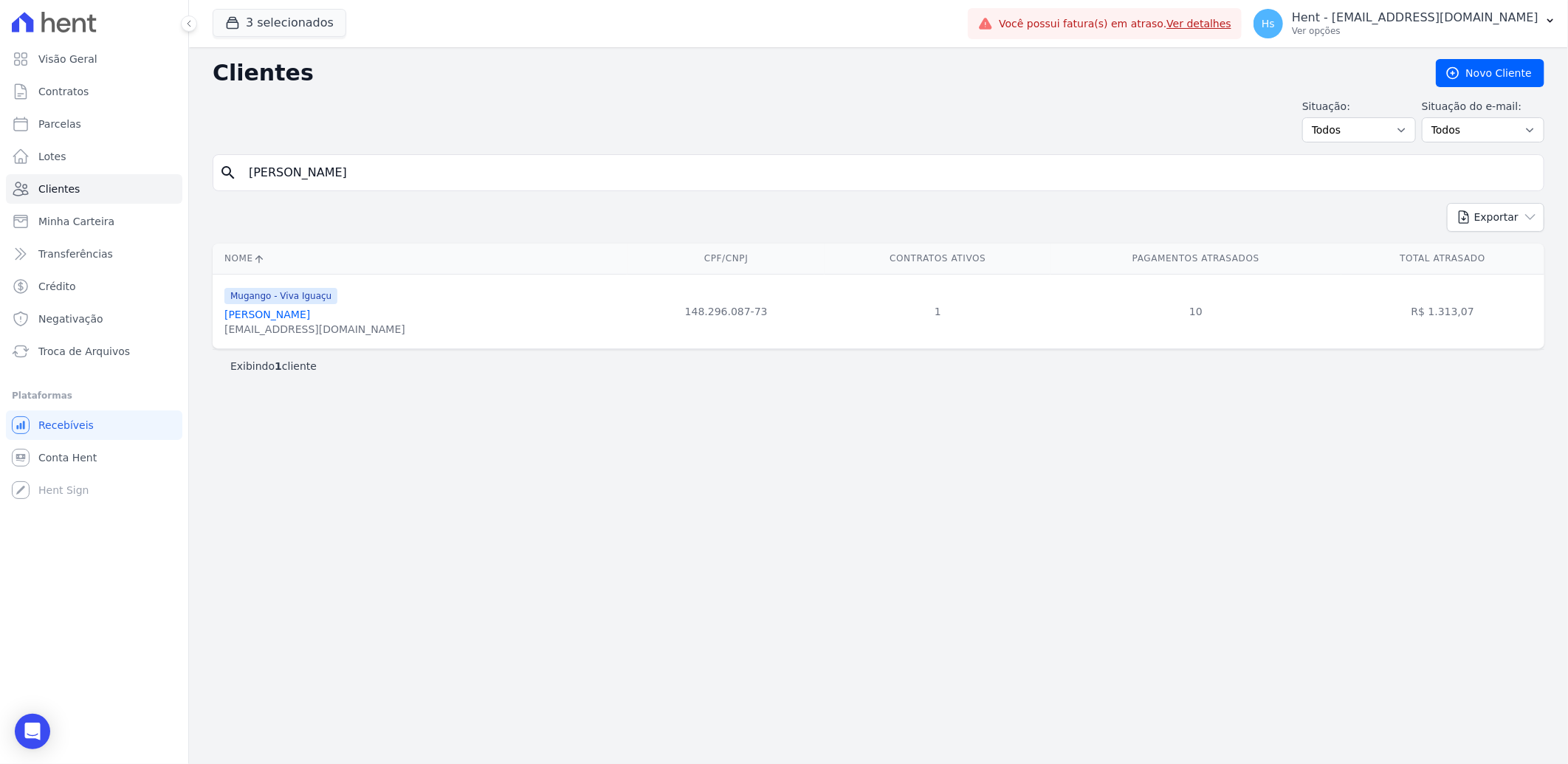
click at [310, 321] on link "[PERSON_NAME]" at bounding box center [267, 314] width 85 height 12
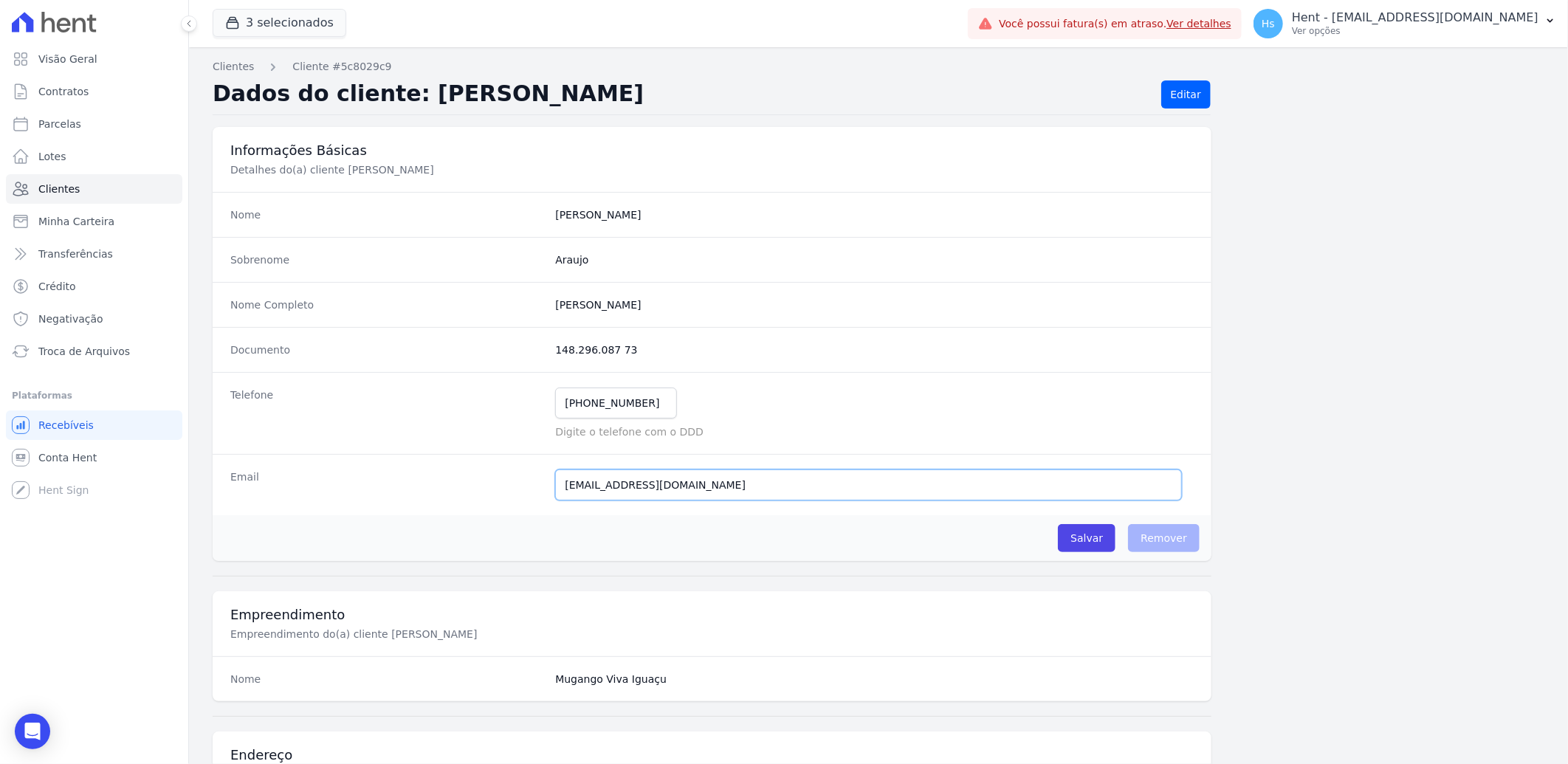
drag, startPoint x: 534, startPoint y: 487, endPoint x: 481, endPoint y: 488, distance: 53.0
click at [481, 488] on div "Email [EMAIL_ADDRESS][DOMAIN_NAME] E-mail enviado. Aguardando confirmação.." at bounding box center [712, 485] width 999 height 61
click at [1473, 23] on p "Hent - [EMAIL_ADDRESS][DOMAIN_NAME]" at bounding box center [1414, 17] width 246 height 15
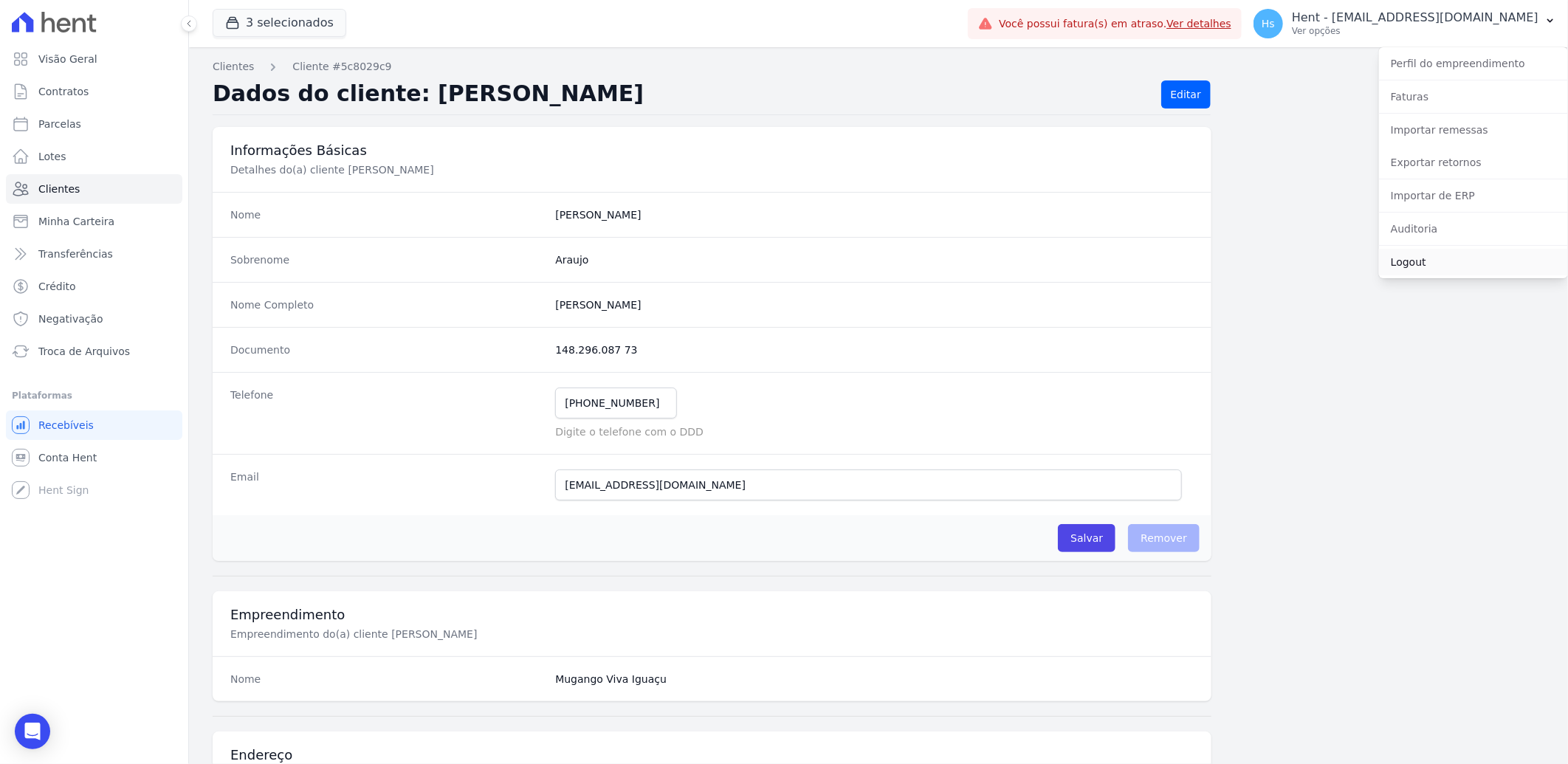
click at [1429, 264] on link "Logout" at bounding box center [1473, 262] width 189 height 27
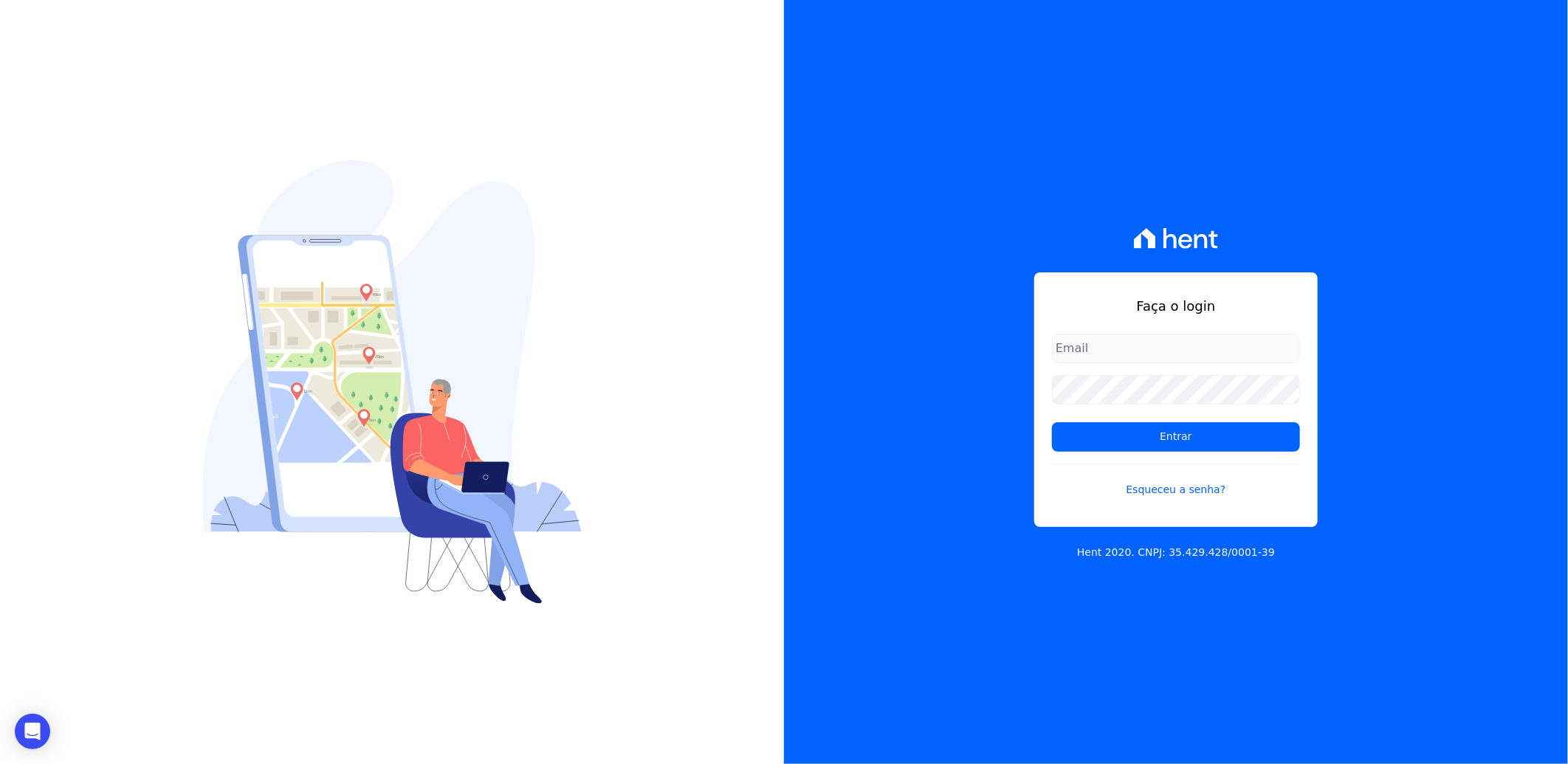
type input "[EMAIL_ADDRESS][DOMAIN_NAME]"
